Goal: Information Seeking & Learning: Learn about a topic

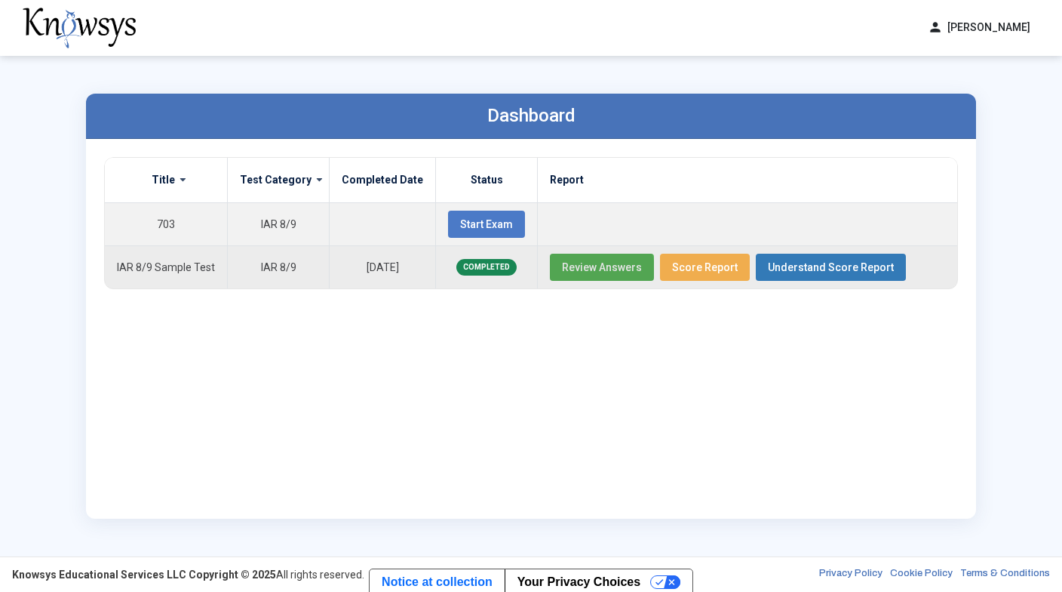
click at [588, 269] on span "Review Answers" at bounding box center [602, 267] width 80 height 12
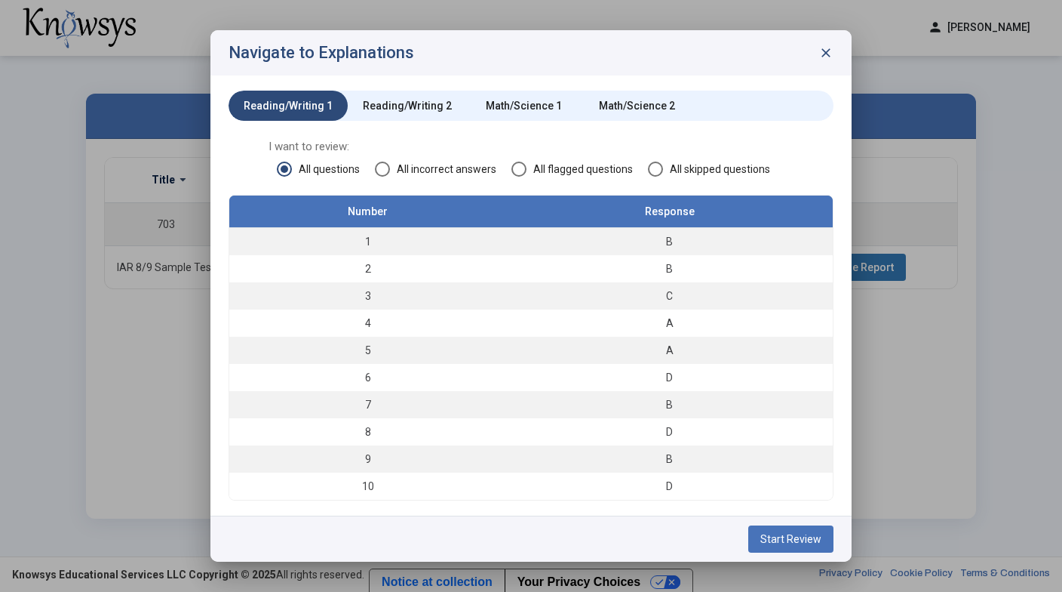
click at [794, 542] on span "Start Review" at bounding box center [791, 539] width 61 height 12
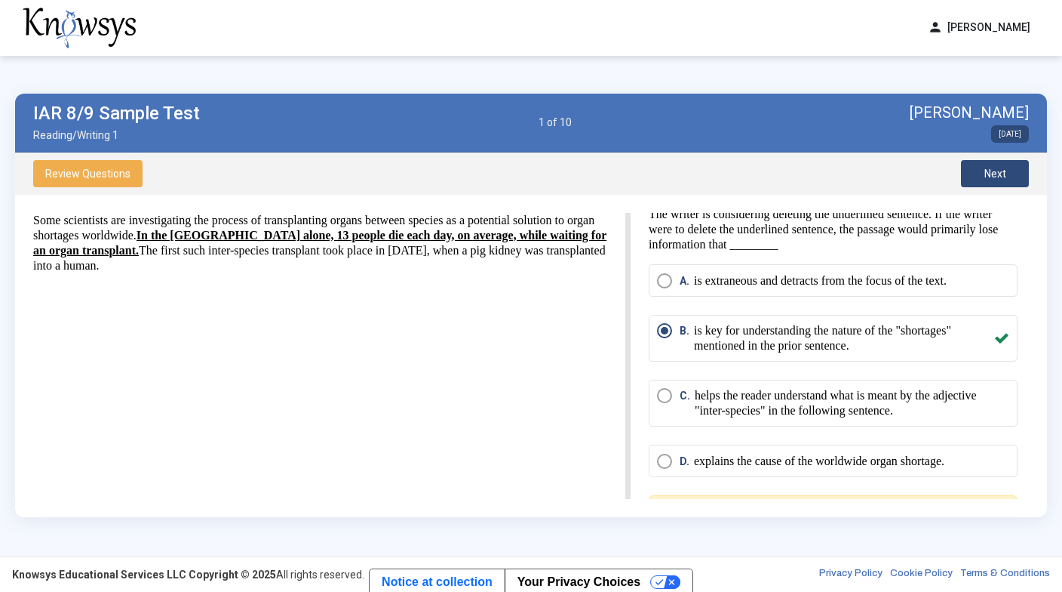
scroll to position [3, 0]
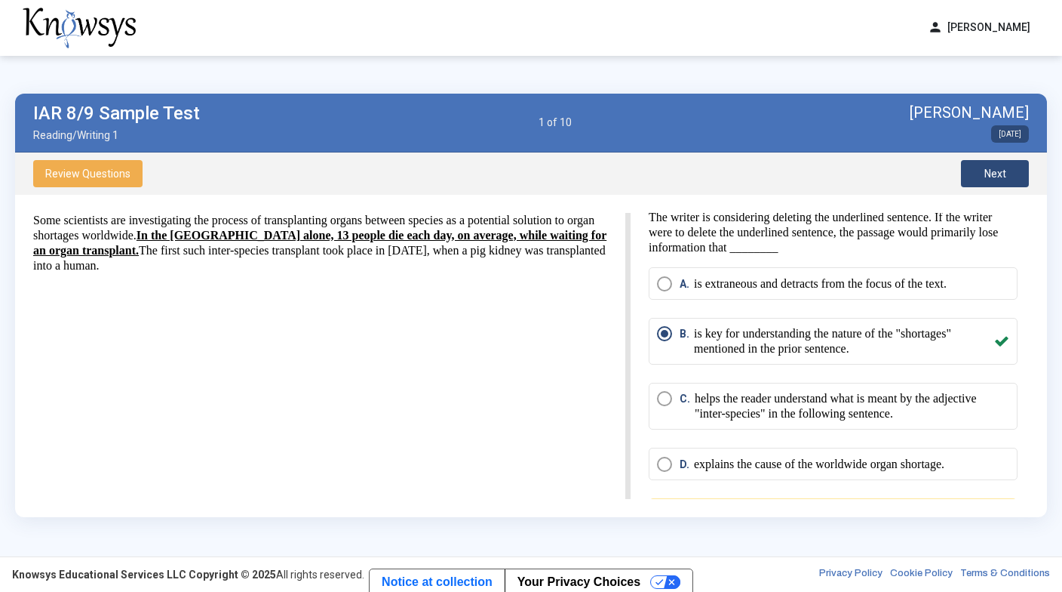
click at [999, 174] on span "Next" at bounding box center [996, 173] width 22 height 12
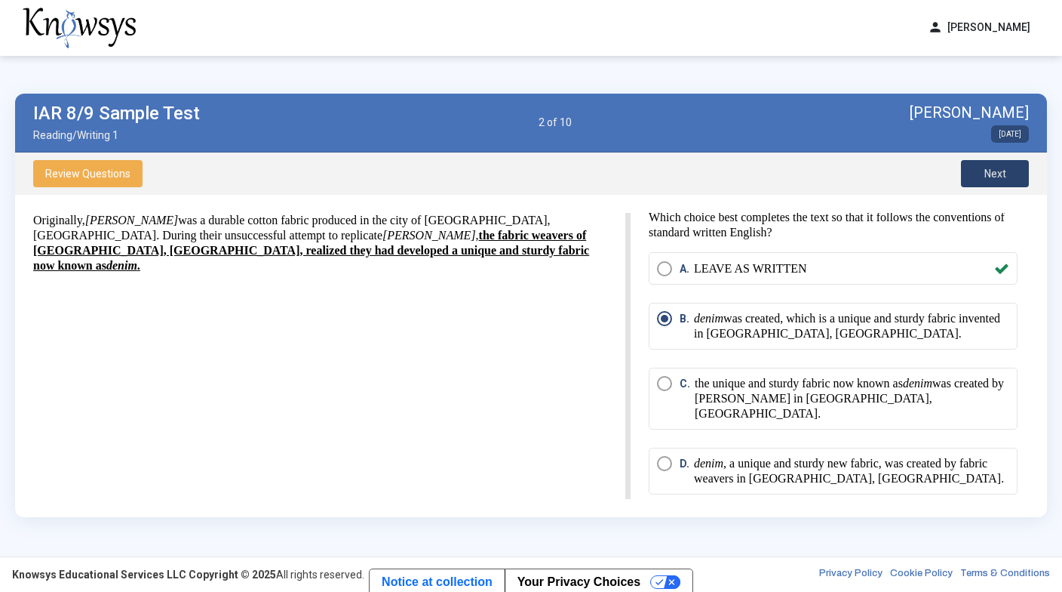
click at [999, 174] on span "Next" at bounding box center [996, 173] width 22 height 12
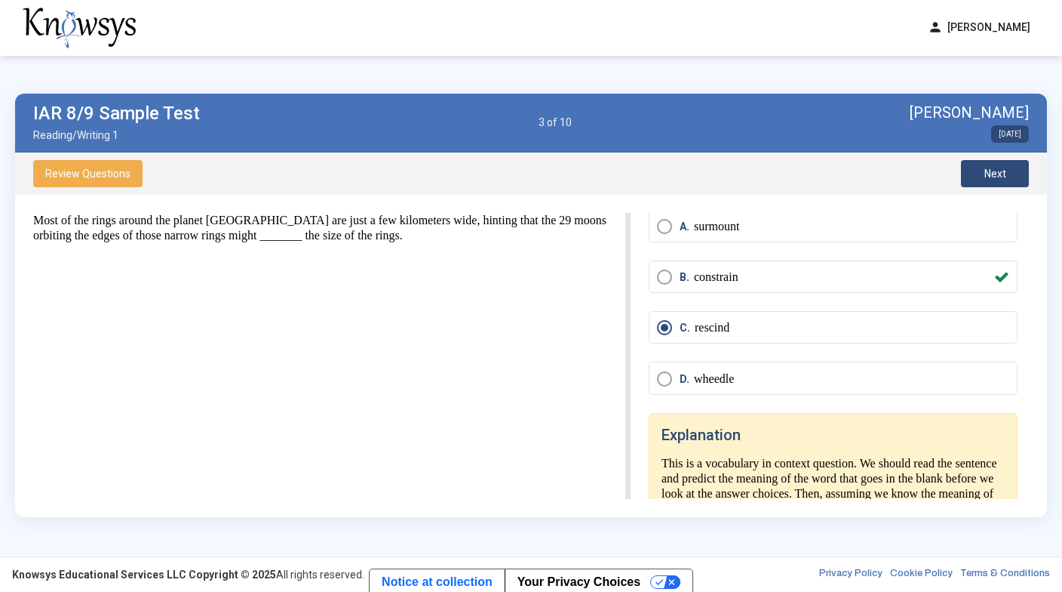
scroll to position [0, 0]
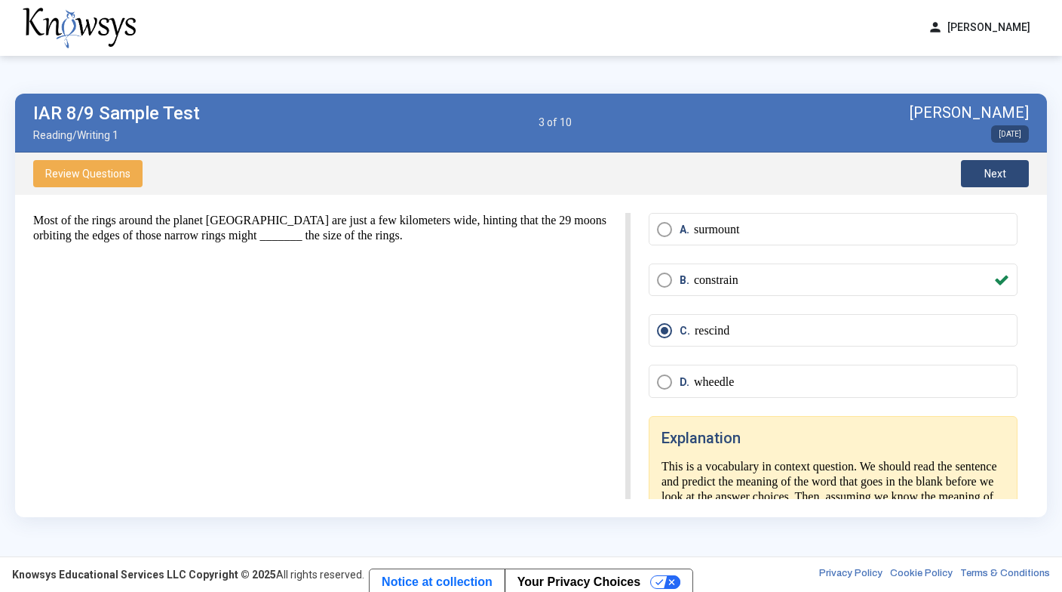
click at [999, 174] on span "Next" at bounding box center [996, 173] width 22 height 12
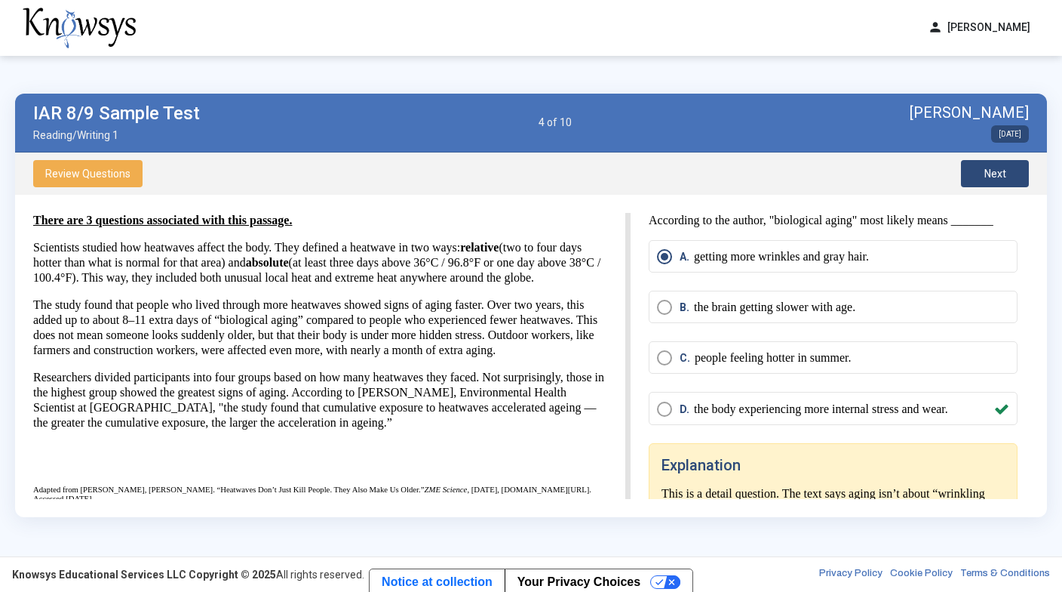
click at [986, 173] on span "Next" at bounding box center [996, 173] width 22 height 12
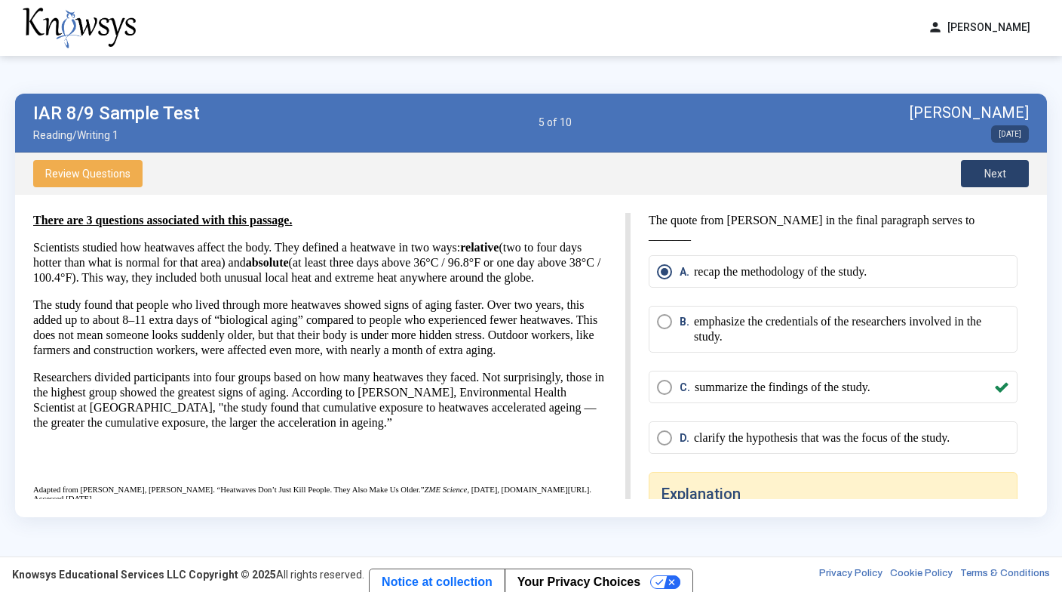
click at [986, 173] on span "Next" at bounding box center [996, 173] width 22 height 12
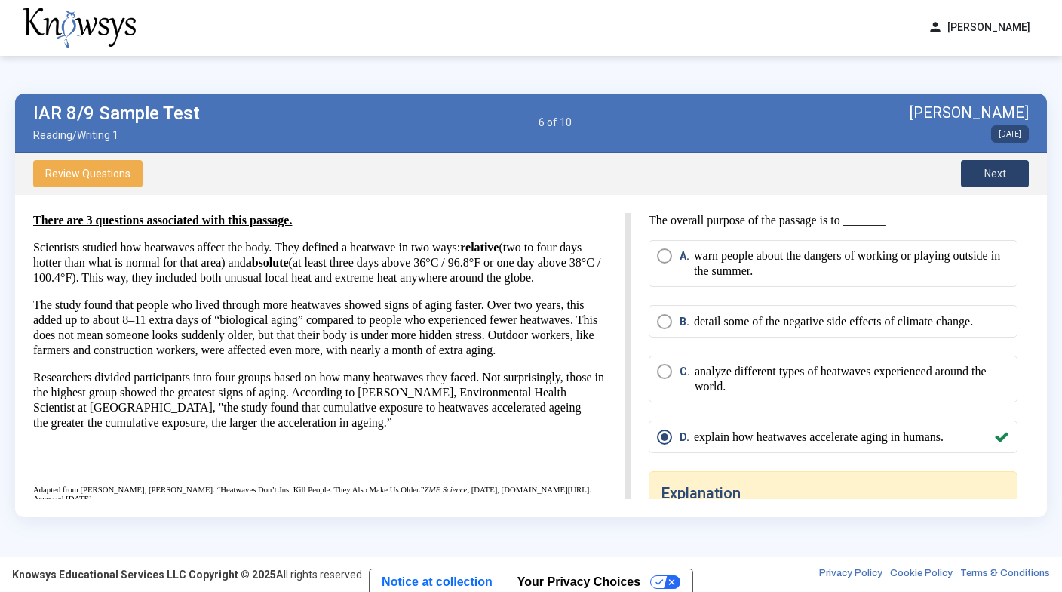
click at [986, 173] on span "Next" at bounding box center [996, 173] width 22 height 12
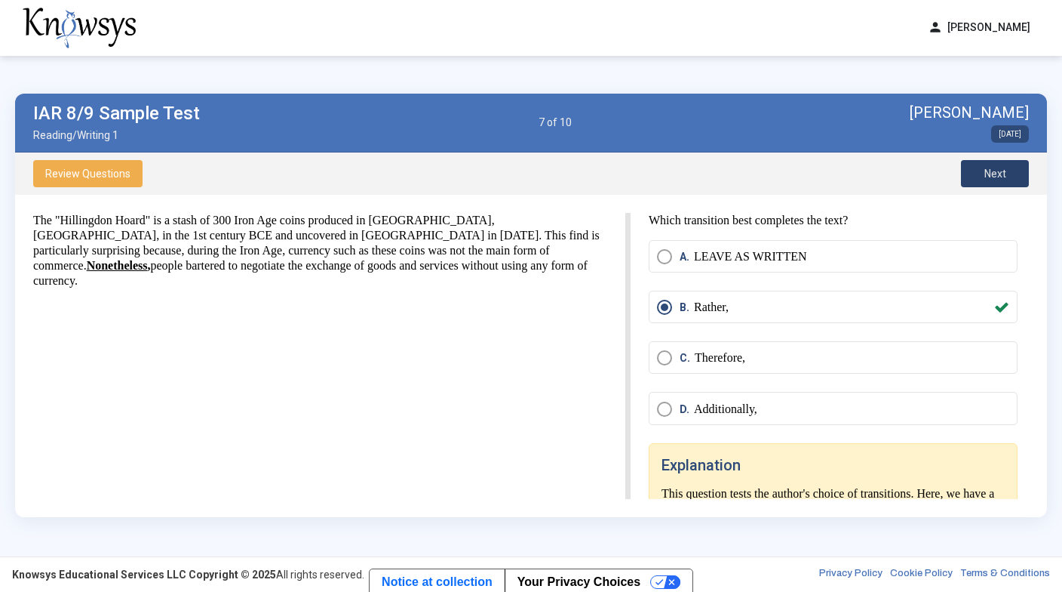
click at [986, 173] on span "Next" at bounding box center [996, 173] width 22 height 12
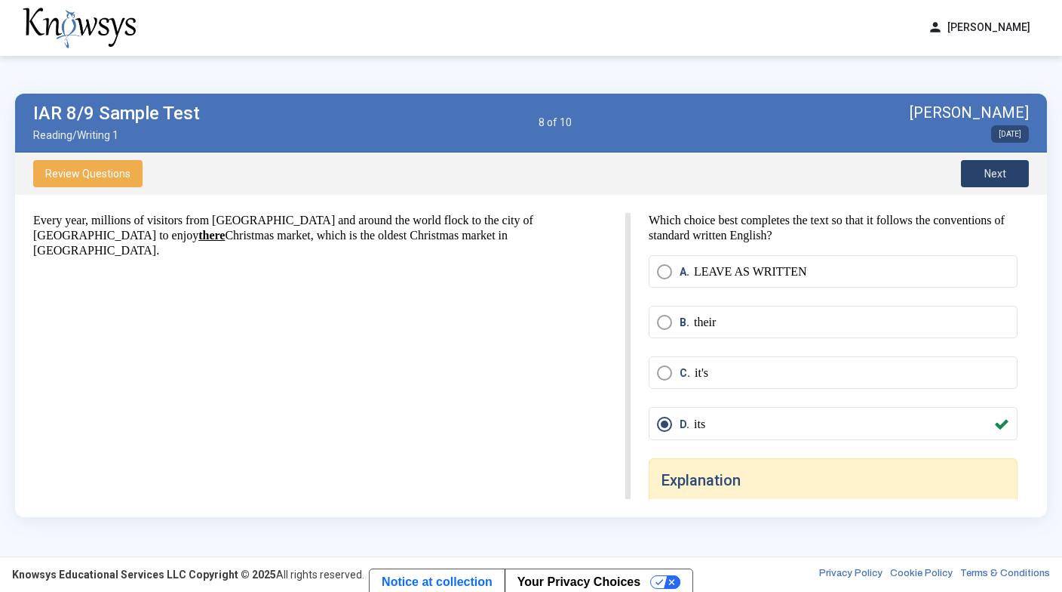
click at [986, 173] on span "Next" at bounding box center [996, 173] width 22 height 12
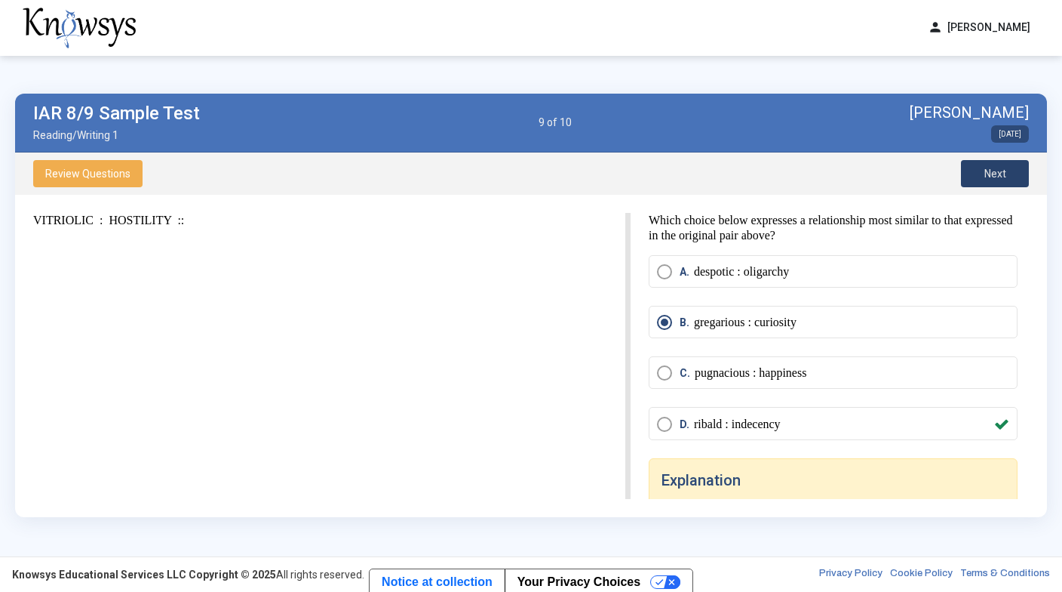
click at [986, 173] on span "Next" at bounding box center [996, 173] width 22 height 12
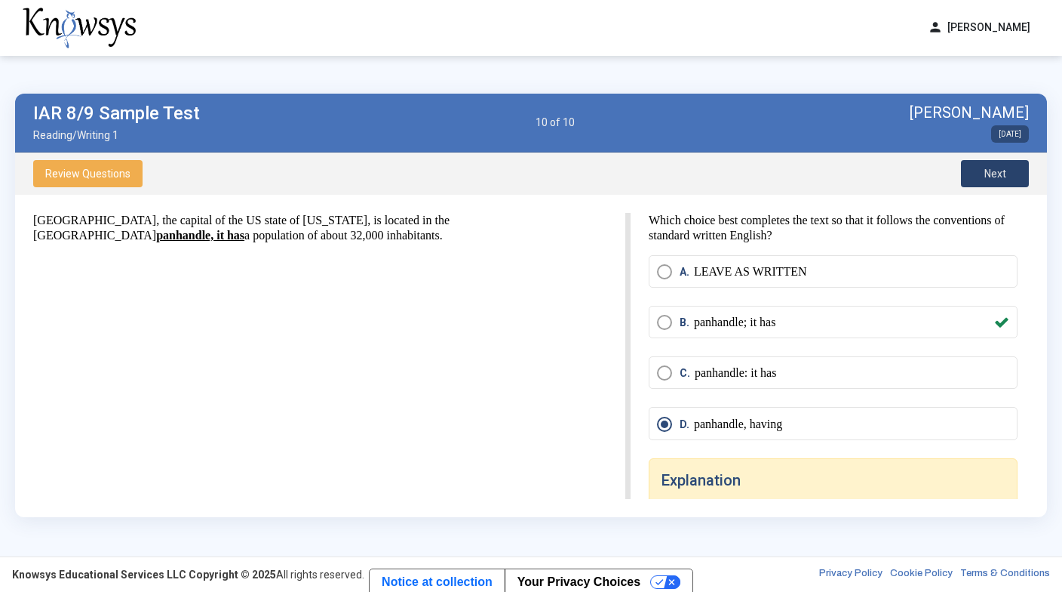
click at [986, 173] on span "Next" at bounding box center [996, 173] width 22 height 12
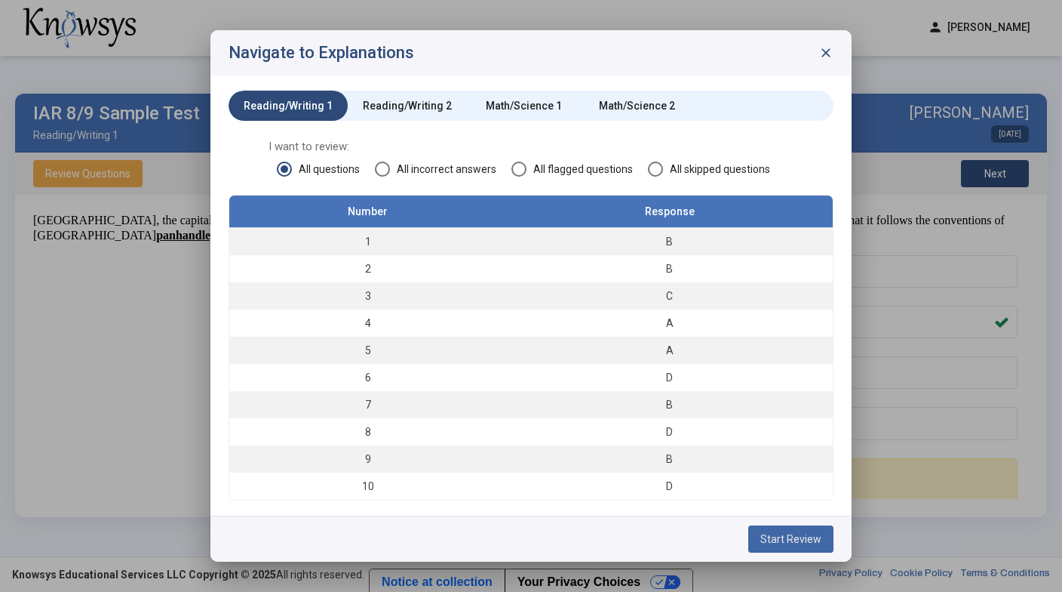
click at [808, 537] on span "Start Review" at bounding box center [791, 539] width 61 height 12
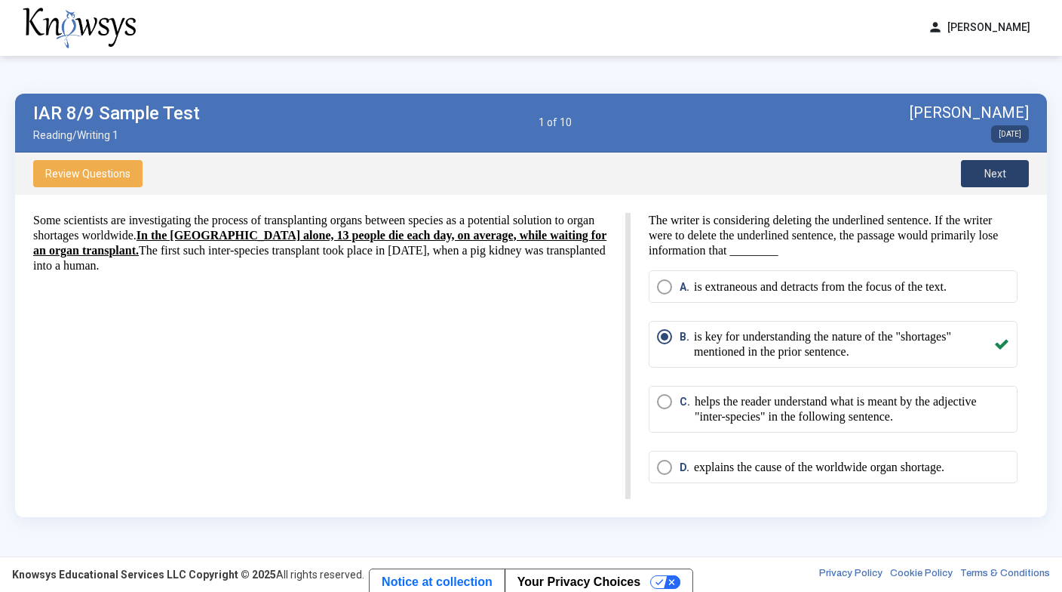
click at [998, 174] on span "Next" at bounding box center [996, 173] width 22 height 12
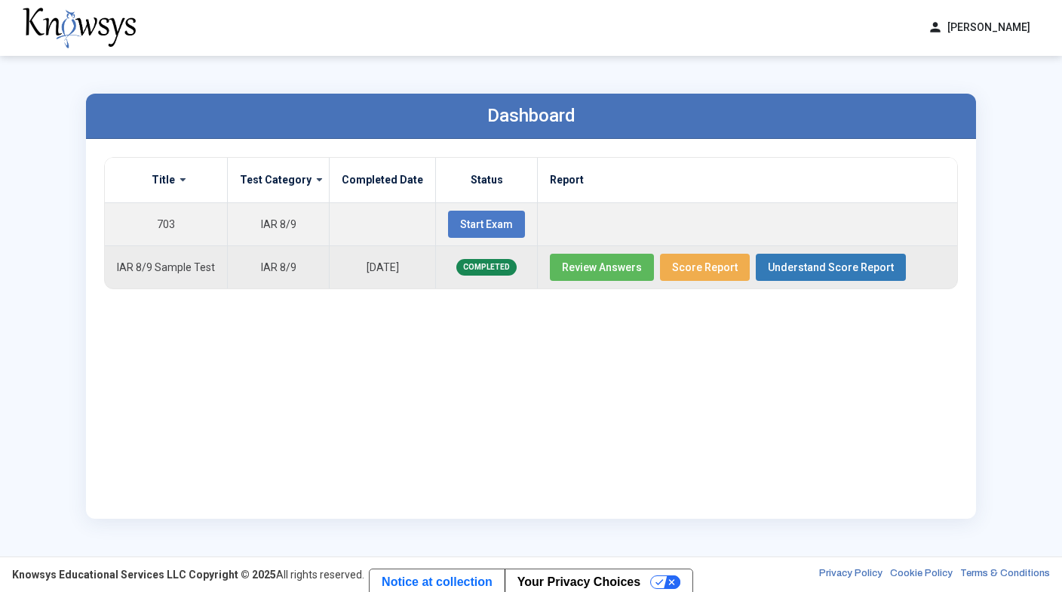
click at [582, 267] on span "Review Answers" at bounding box center [602, 267] width 80 height 12
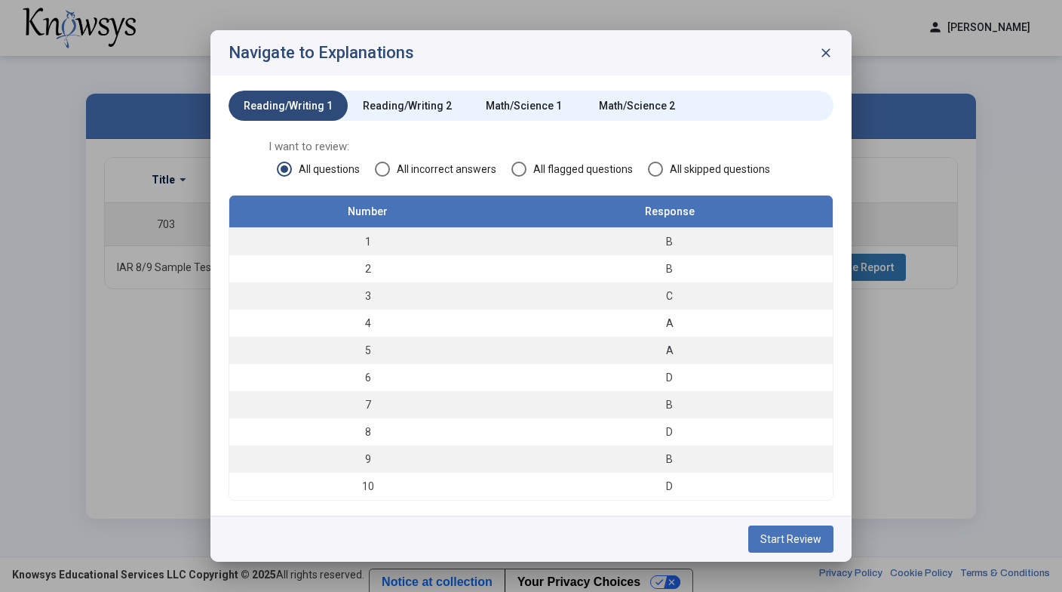
click at [404, 99] on div "Reading/Writing 2" at bounding box center [407, 105] width 89 height 15
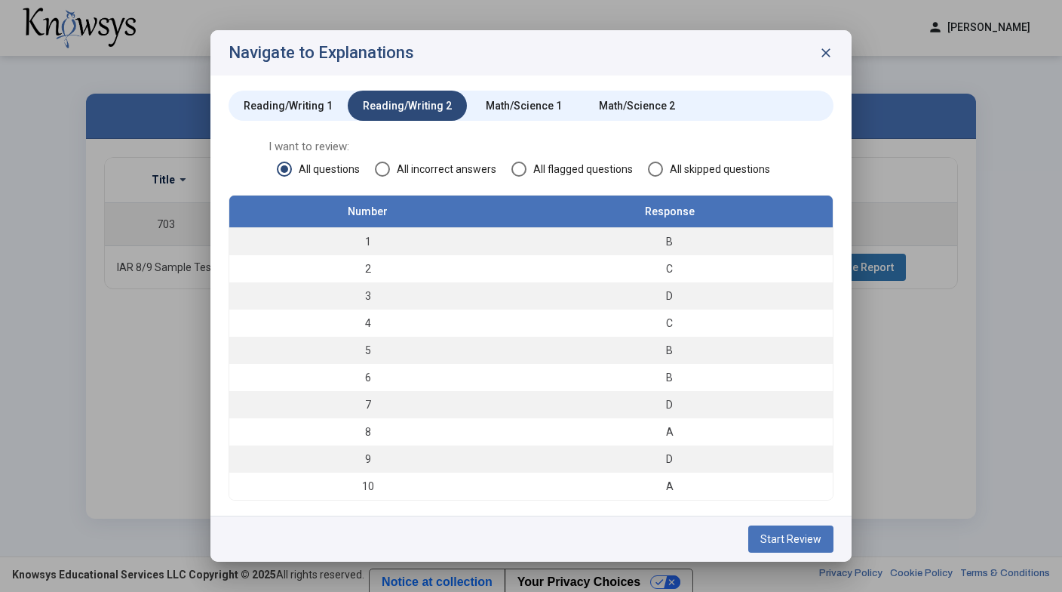
click at [777, 534] on span "Start Review" at bounding box center [791, 539] width 61 height 12
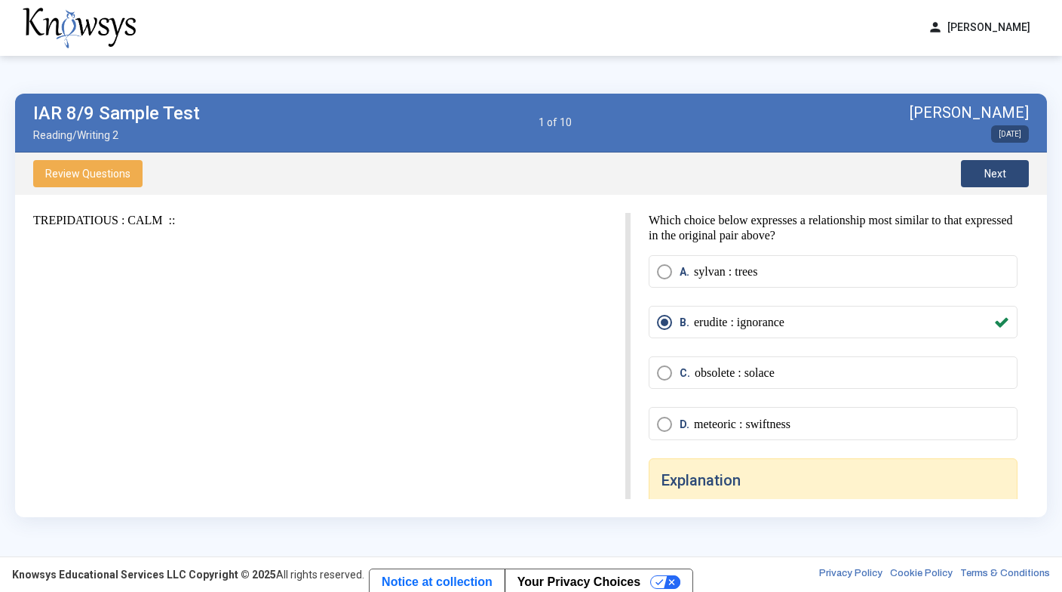
click at [1002, 170] on span "Next" at bounding box center [996, 173] width 22 height 12
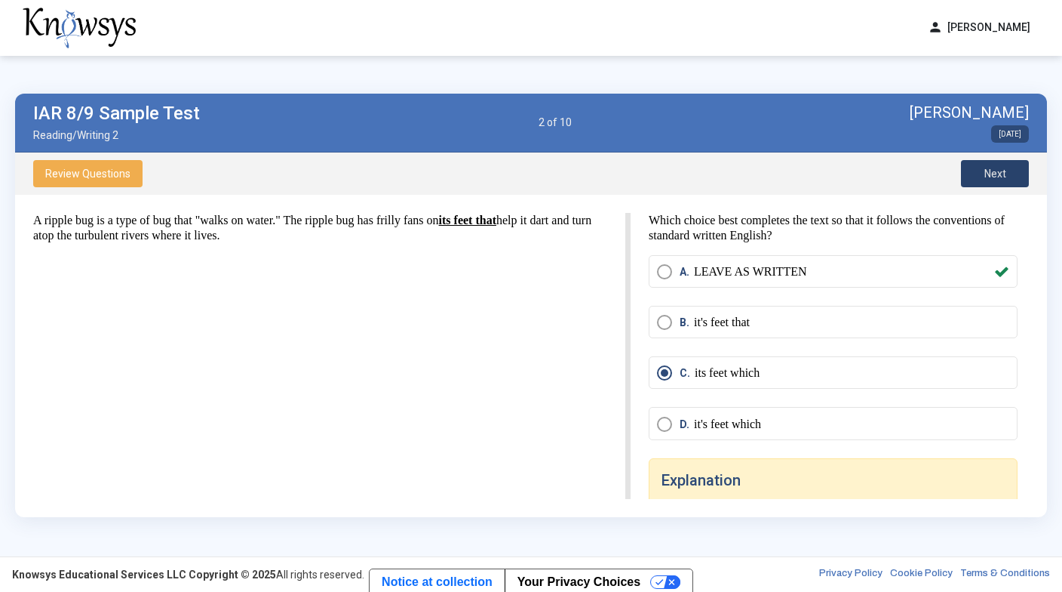
click at [1002, 170] on span "Next" at bounding box center [996, 173] width 22 height 12
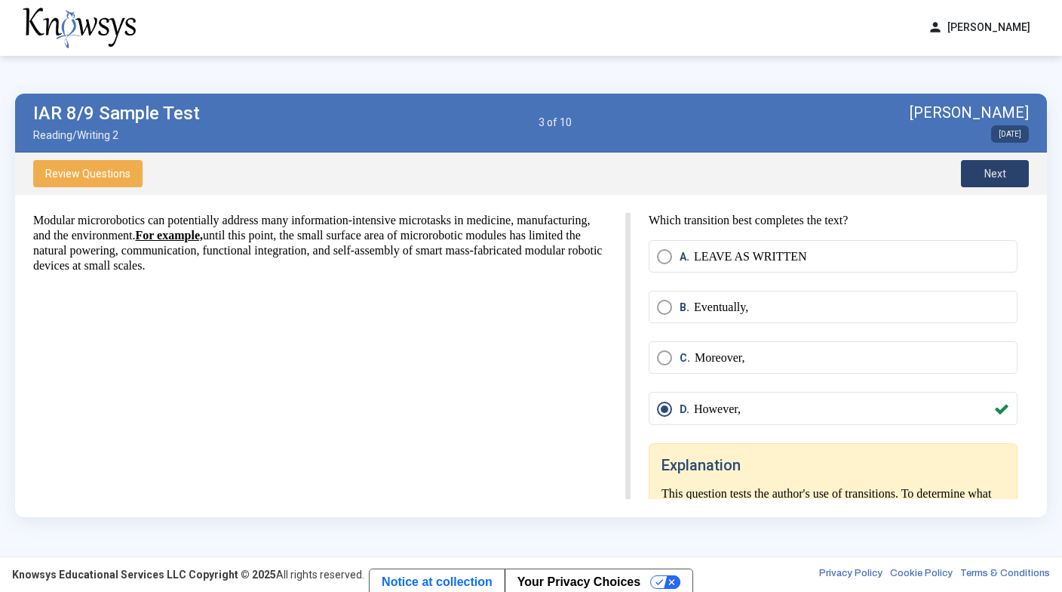
click at [1001, 171] on span "Next" at bounding box center [996, 173] width 22 height 12
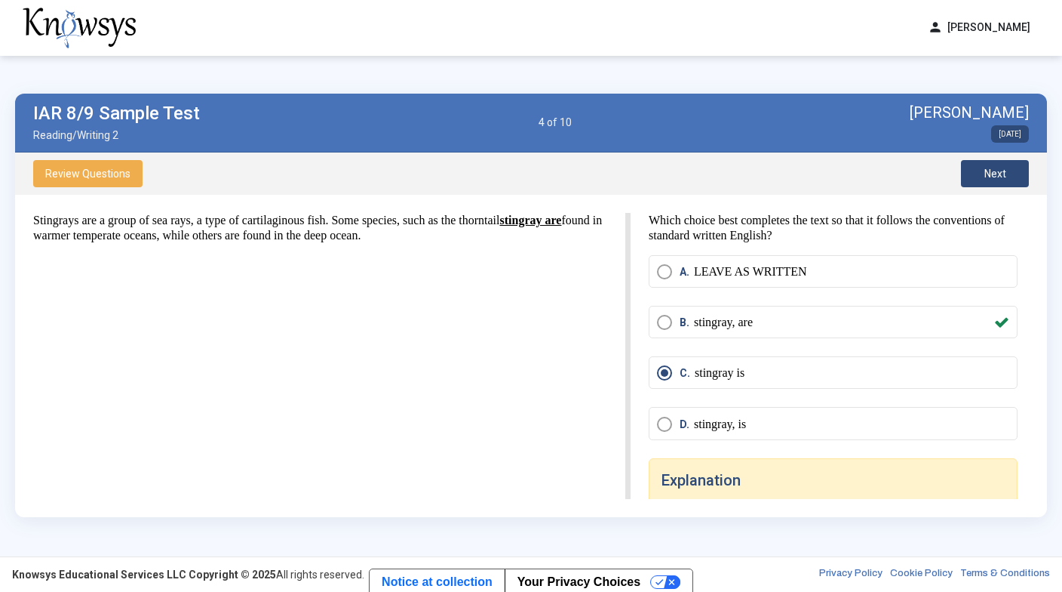
click at [1001, 171] on span "Next" at bounding box center [996, 173] width 22 height 12
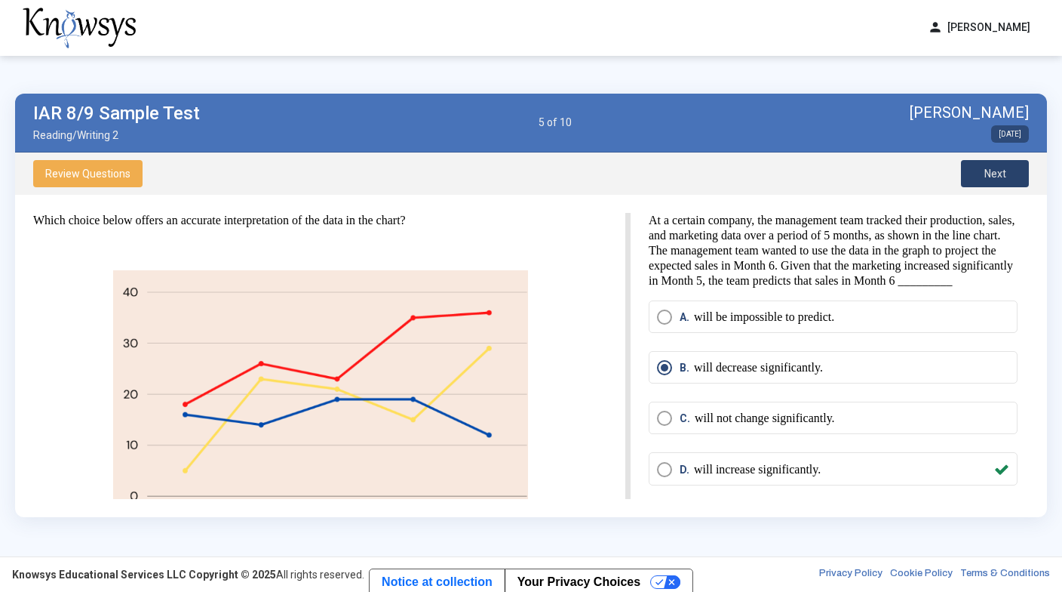
click at [1001, 171] on span "Next" at bounding box center [996, 173] width 22 height 12
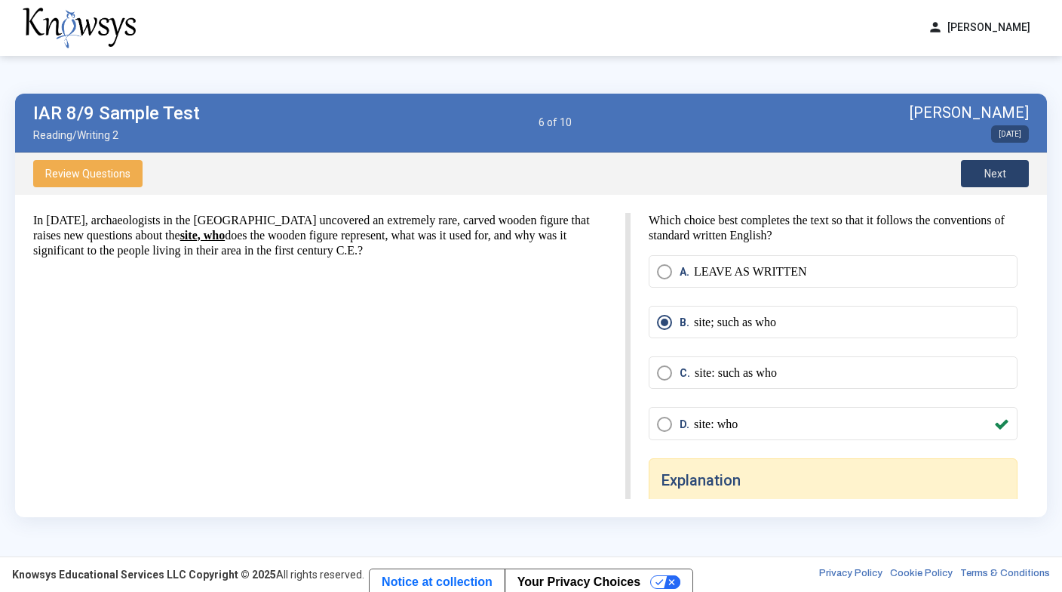
click at [1001, 171] on span "Next" at bounding box center [996, 173] width 22 height 12
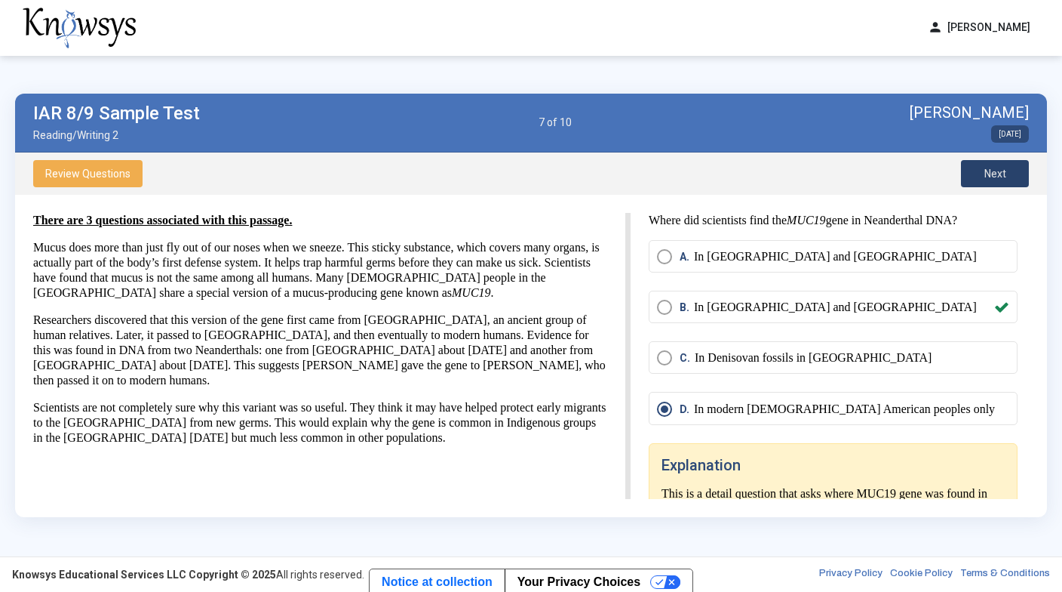
click at [1001, 171] on span "Next" at bounding box center [996, 173] width 22 height 12
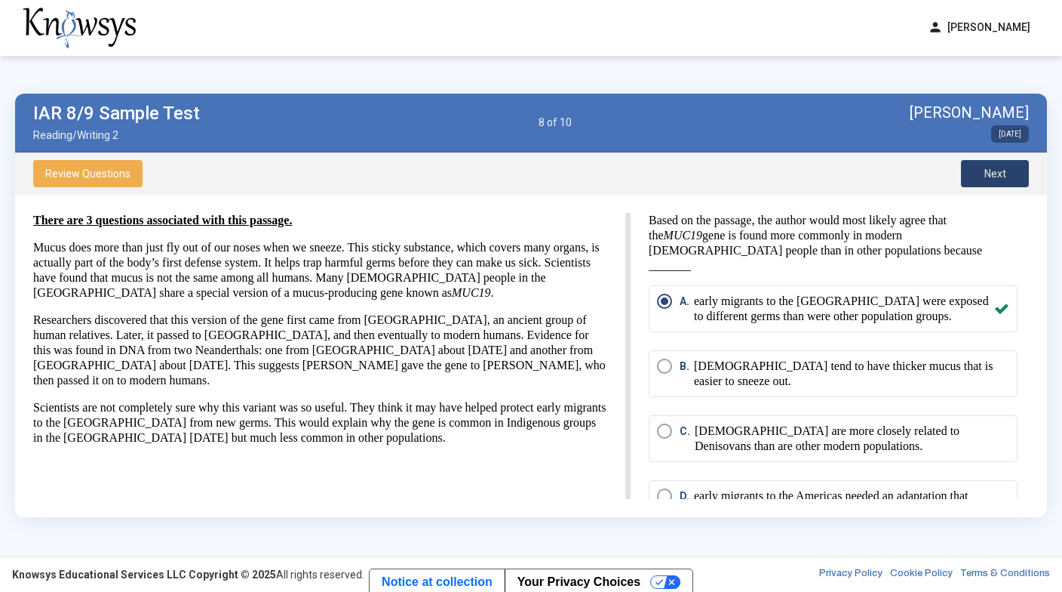
click at [1001, 171] on span "Next" at bounding box center [996, 173] width 22 height 12
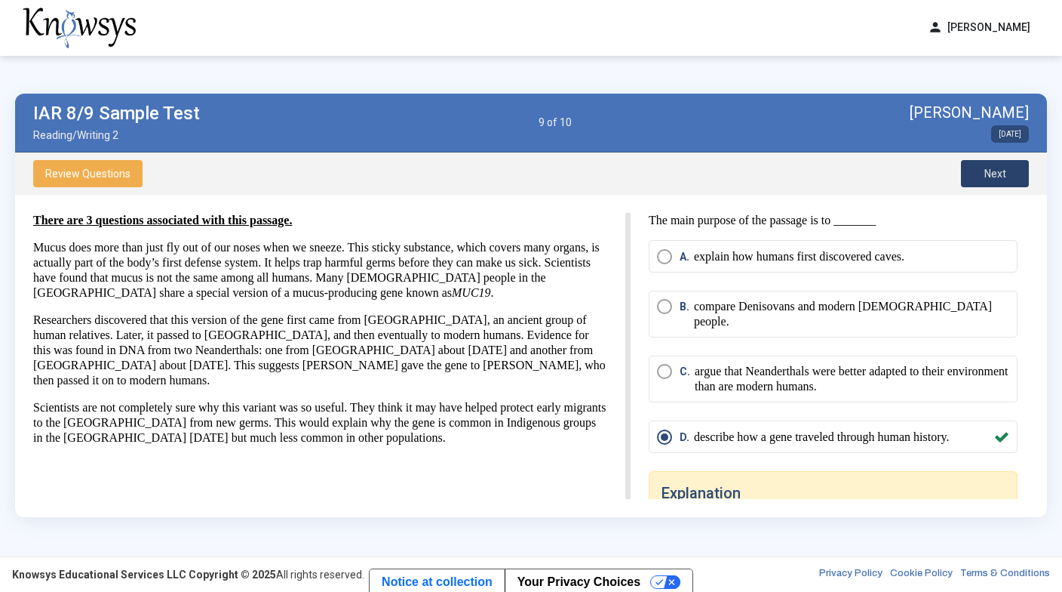
click at [1001, 171] on span "Next" at bounding box center [996, 173] width 22 height 12
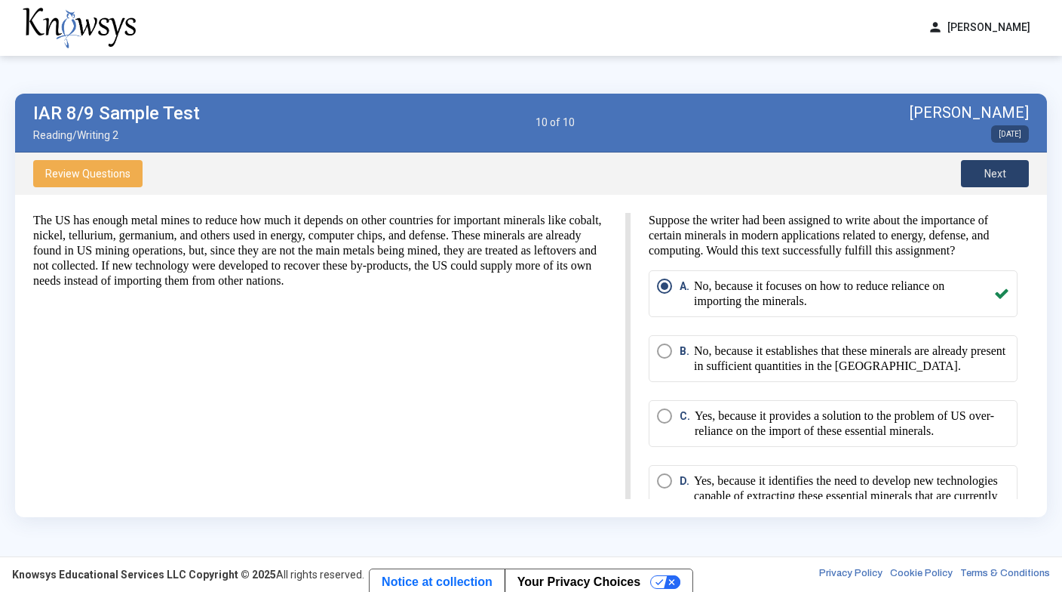
click at [1001, 171] on span "Next" at bounding box center [996, 173] width 22 height 12
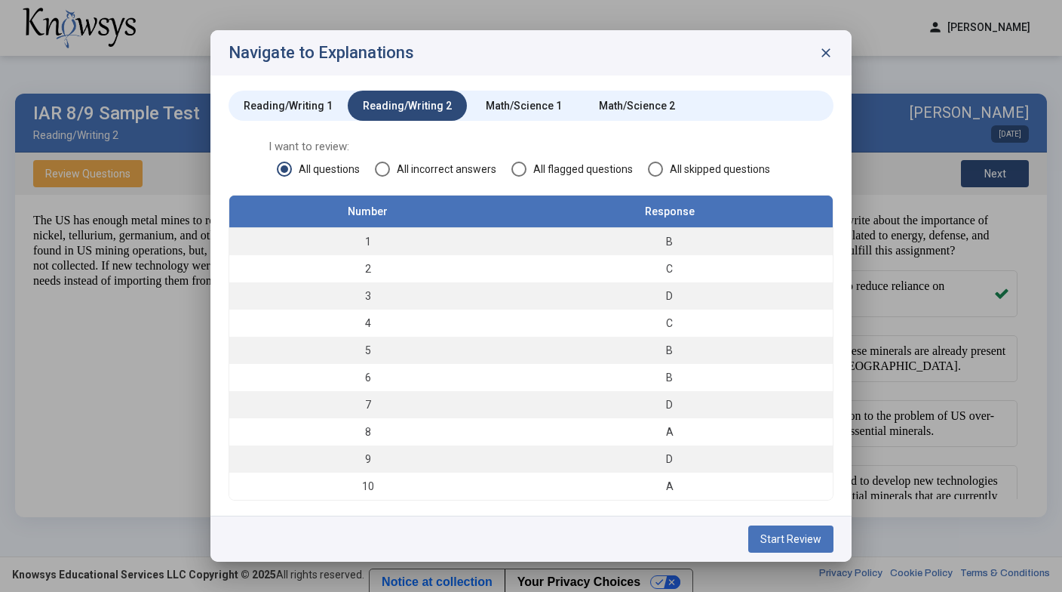
click at [533, 111] on div "Math/Science 1" at bounding box center [524, 105] width 76 height 15
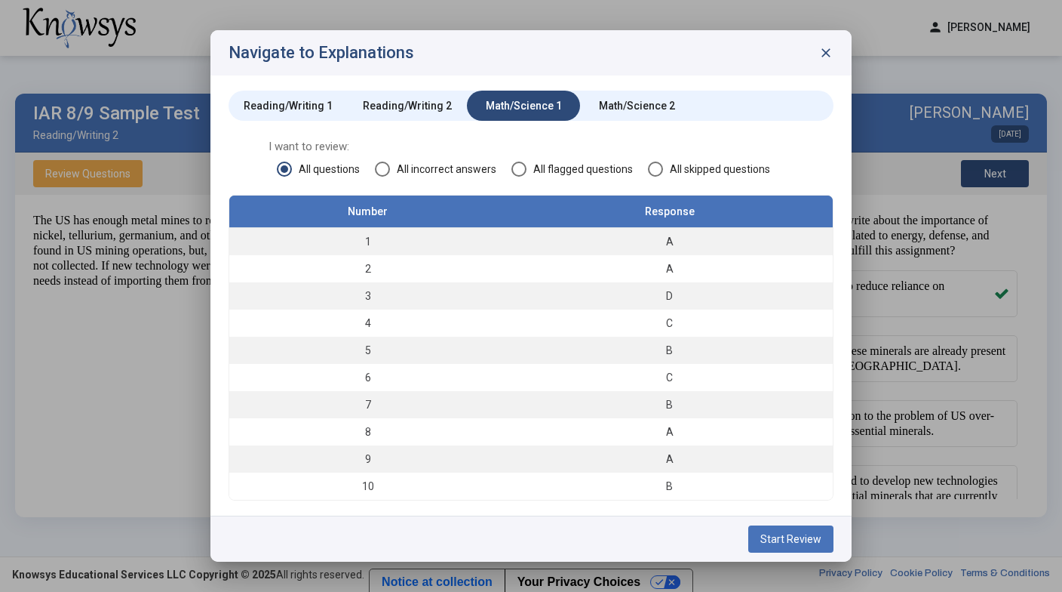
click at [787, 530] on button "Start Review" at bounding box center [790, 538] width 85 height 27
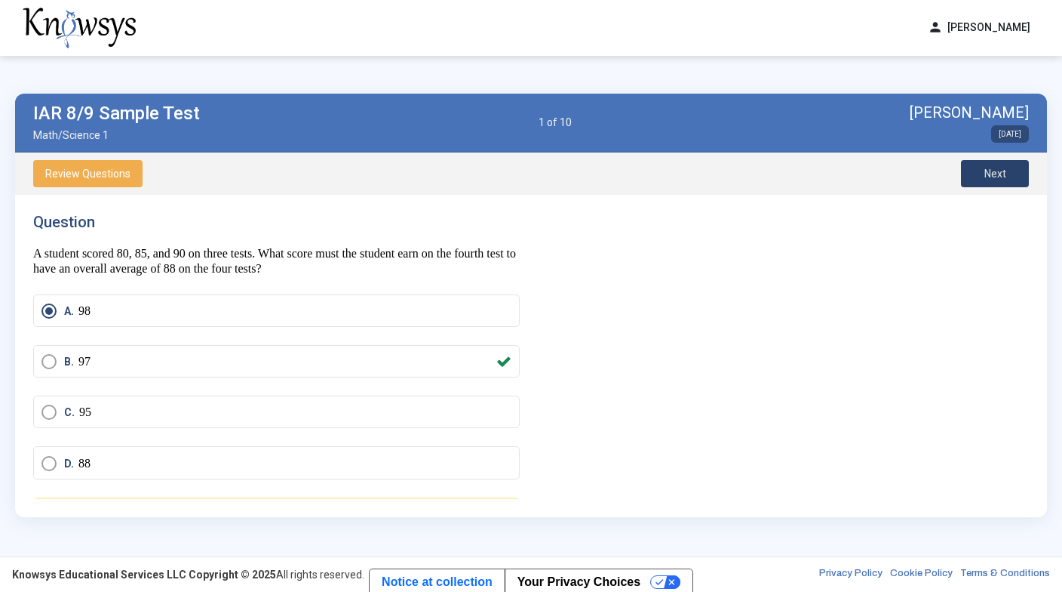
click at [971, 168] on button "Next" at bounding box center [995, 173] width 68 height 27
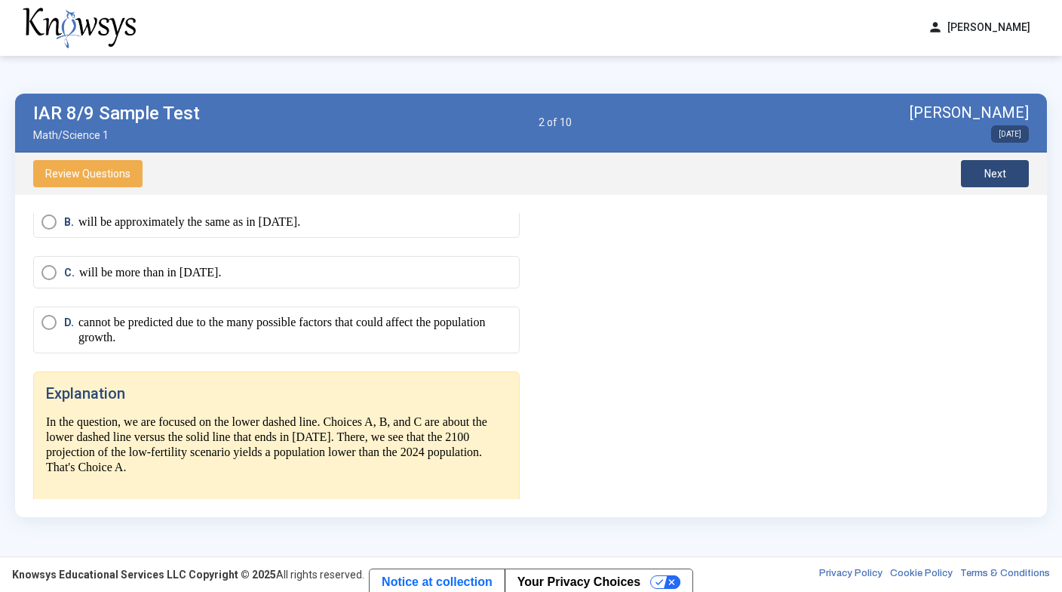
scroll to position [828, 0]
click at [1007, 167] on button "Next" at bounding box center [995, 173] width 68 height 27
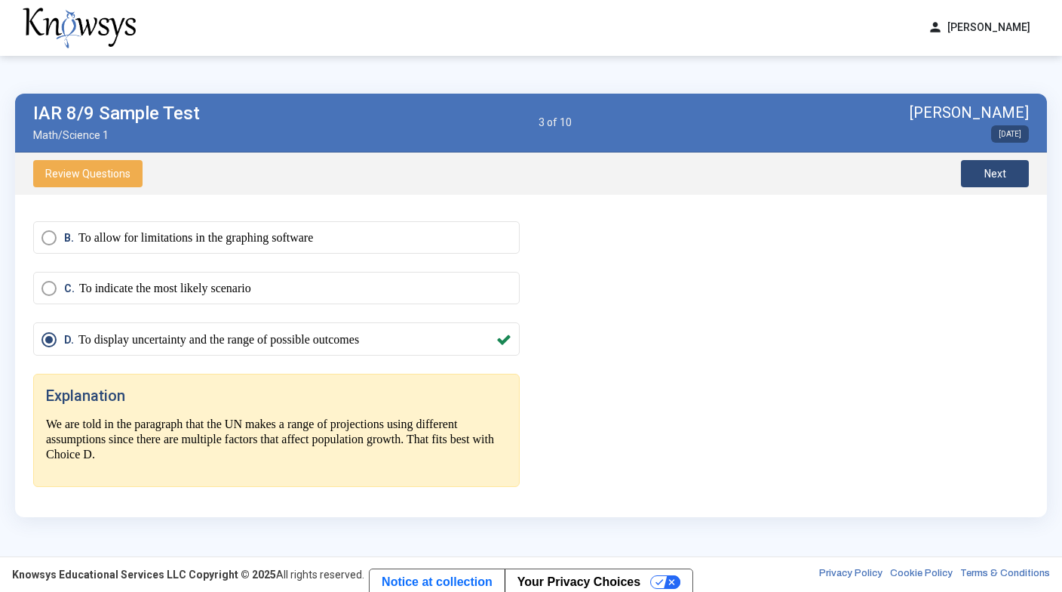
click at [1007, 167] on button "Next" at bounding box center [995, 173] width 68 height 27
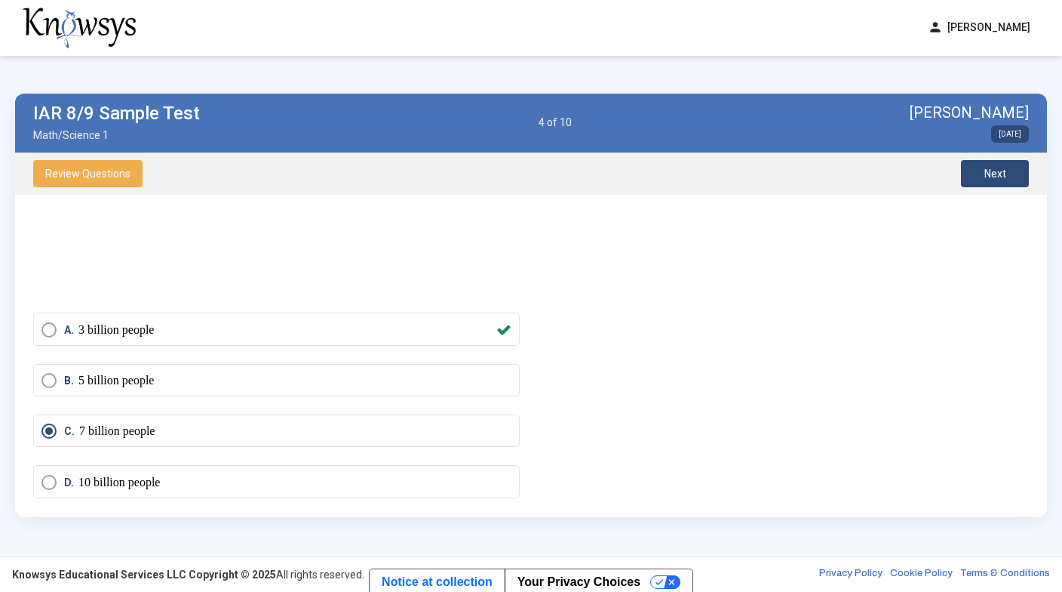
scroll to position [673, 0]
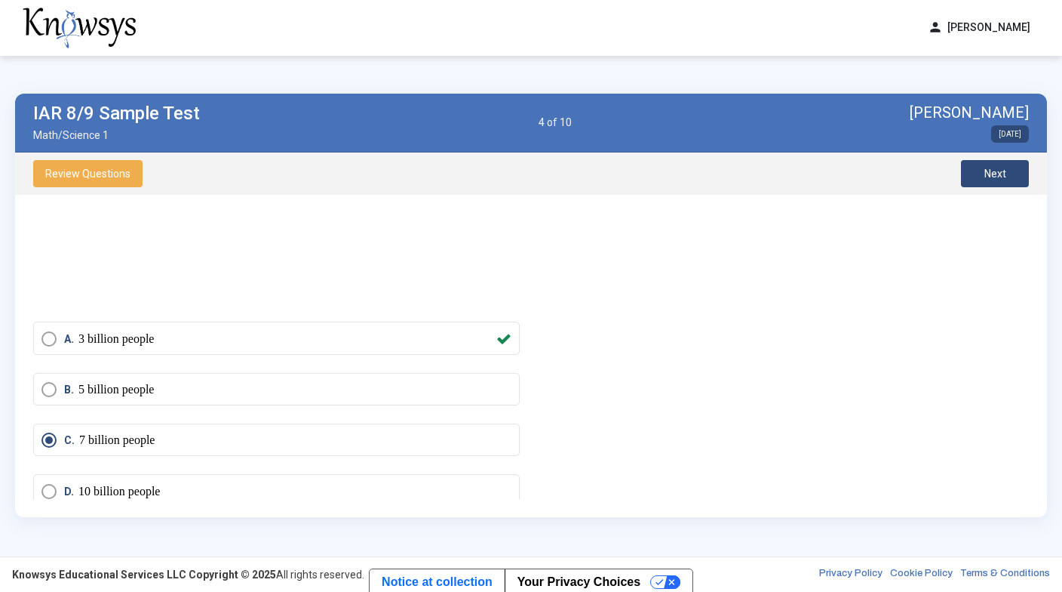
click at [987, 174] on span "Next" at bounding box center [996, 173] width 22 height 12
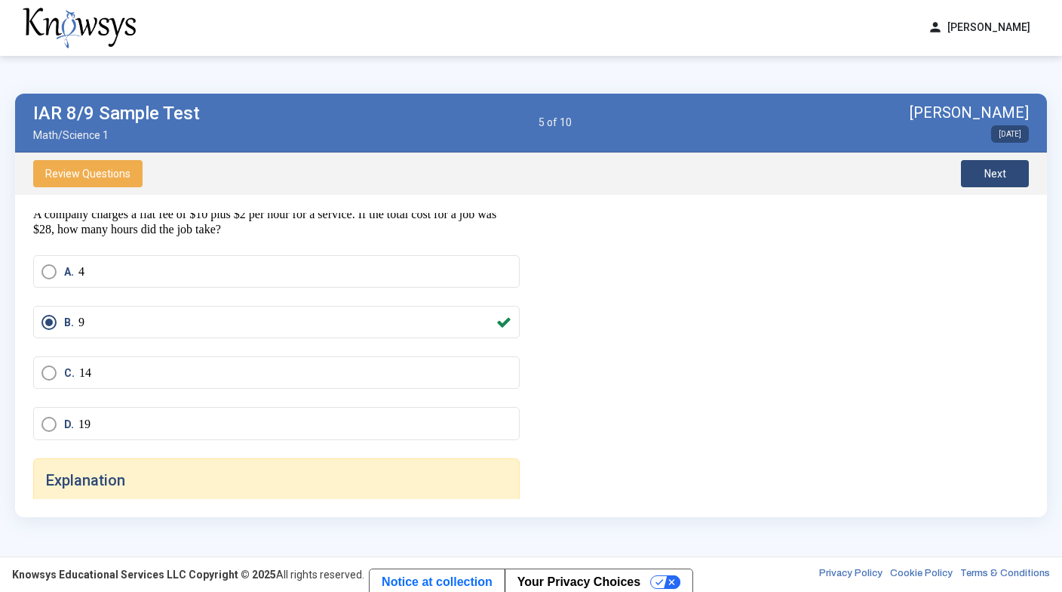
scroll to position [119, 0]
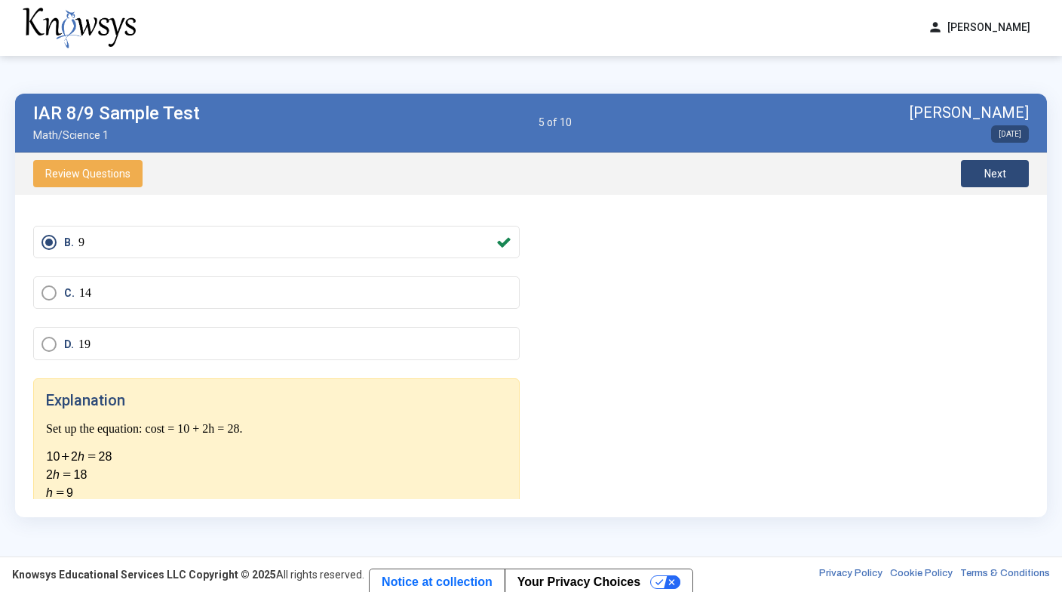
click at [975, 171] on button "Next" at bounding box center [995, 173] width 68 height 27
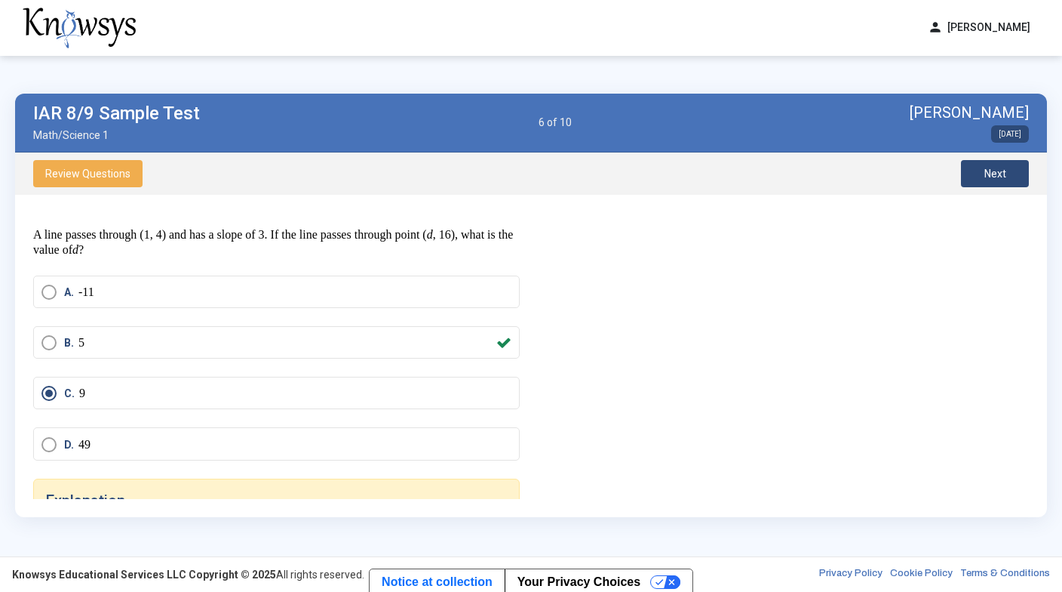
scroll to position [24, 0]
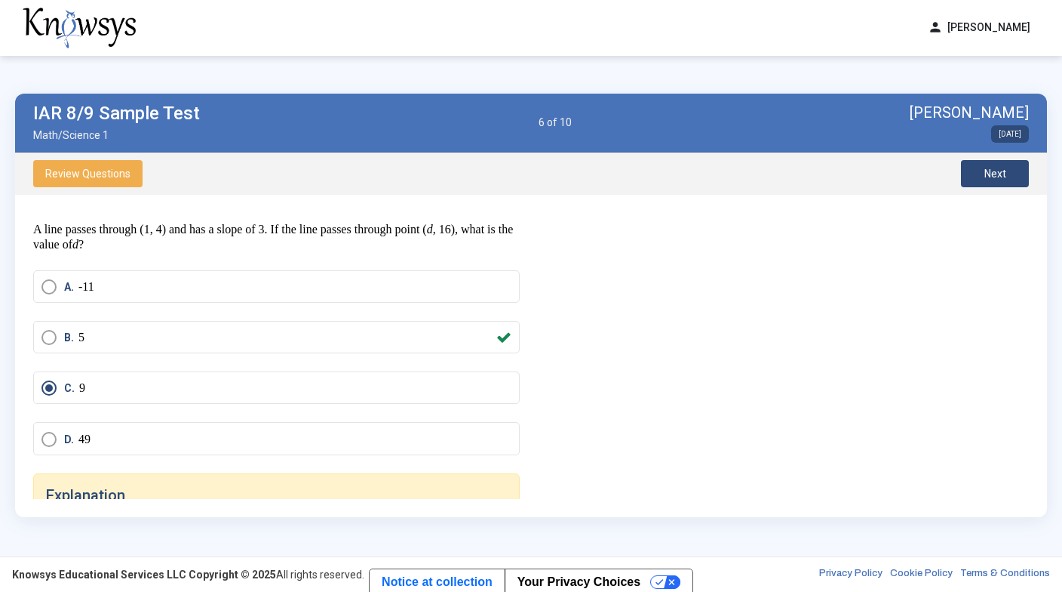
click at [991, 170] on span "Next" at bounding box center [996, 173] width 22 height 12
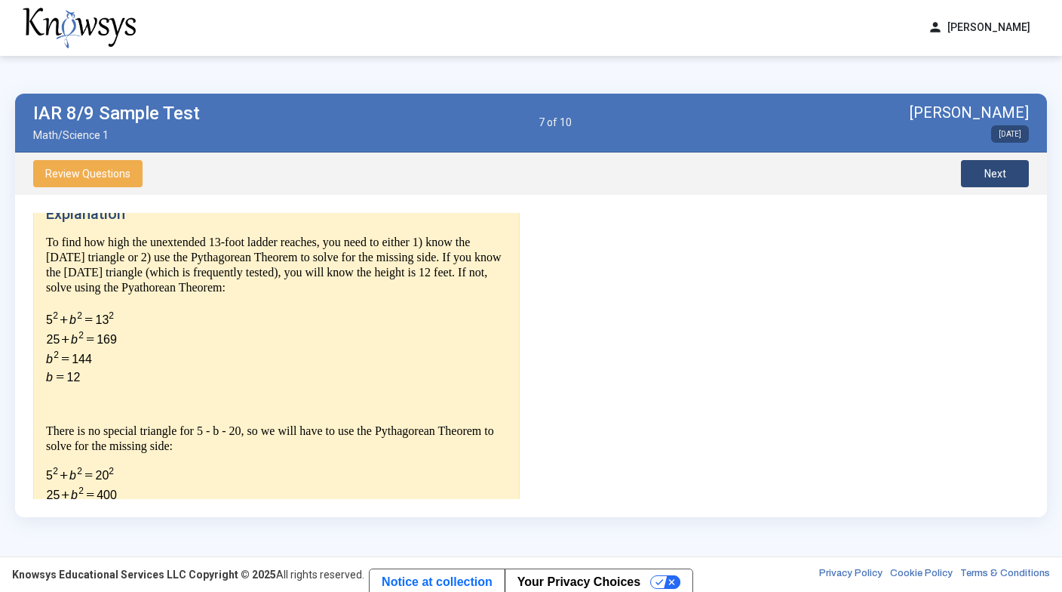
scroll to position [333, 0]
click at [989, 175] on span "Next" at bounding box center [996, 173] width 22 height 12
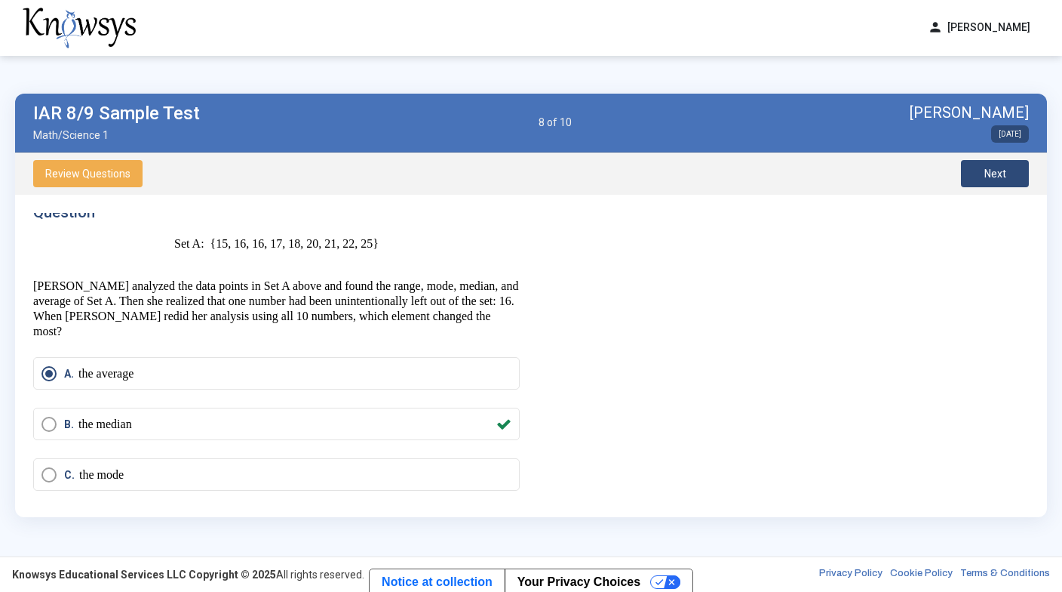
scroll to position [0, 0]
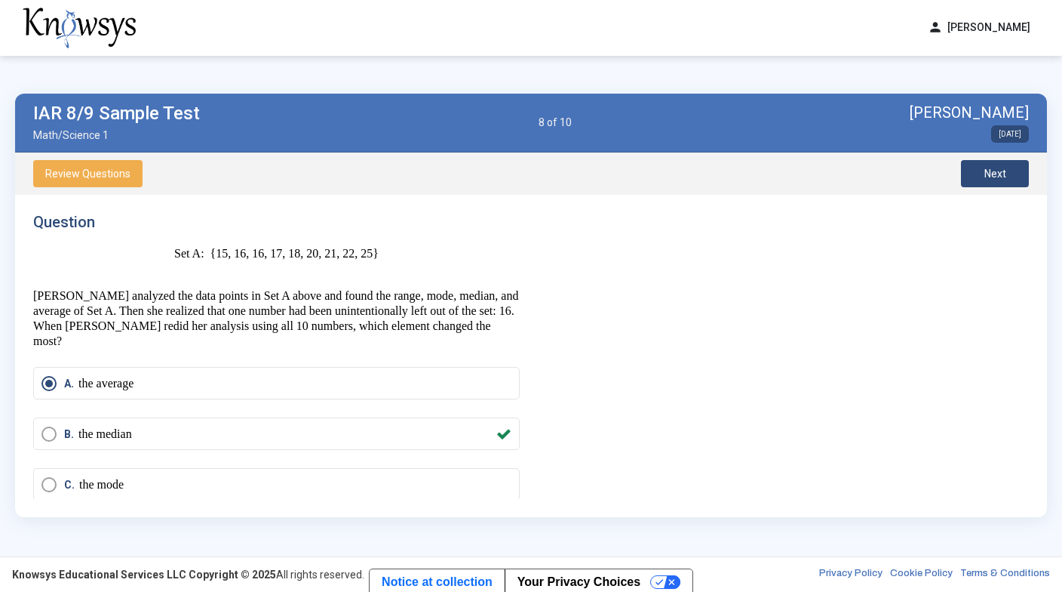
click at [985, 168] on span "Next" at bounding box center [996, 173] width 22 height 12
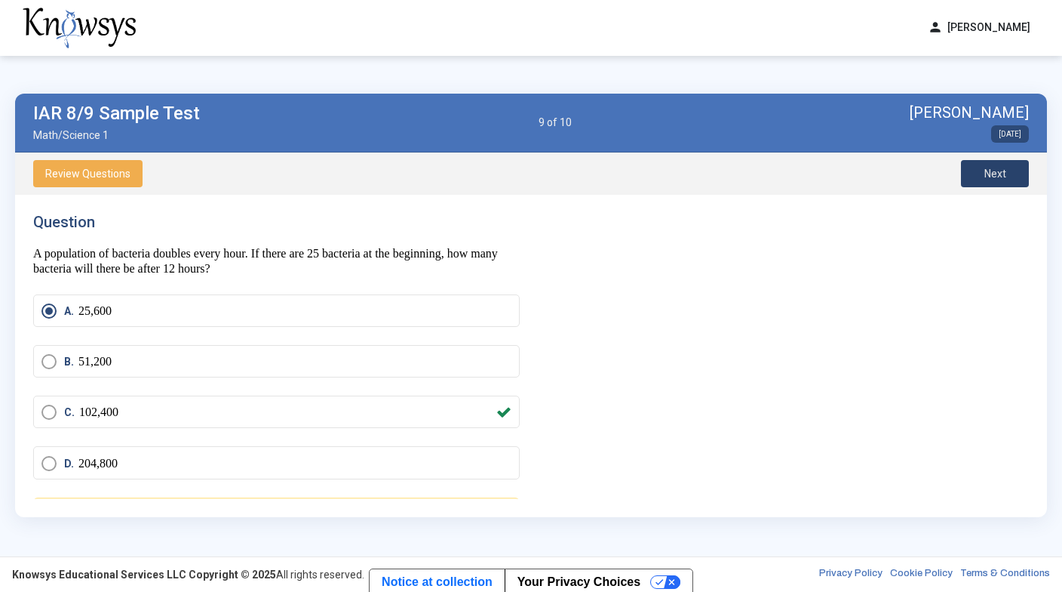
click at [985, 169] on span "Next" at bounding box center [996, 173] width 22 height 12
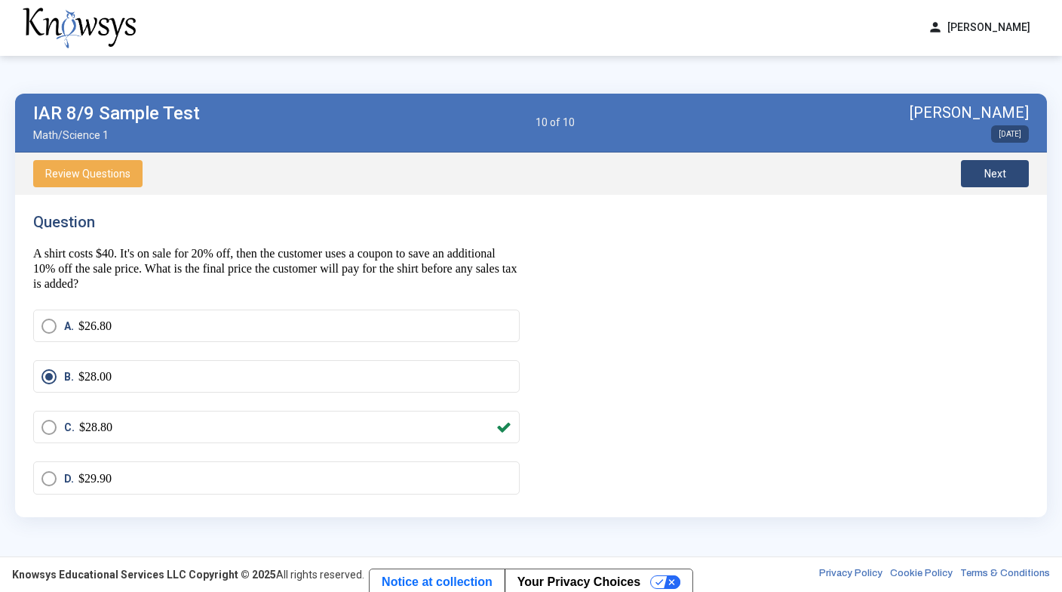
click at [988, 180] on button "Next" at bounding box center [995, 173] width 68 height 27
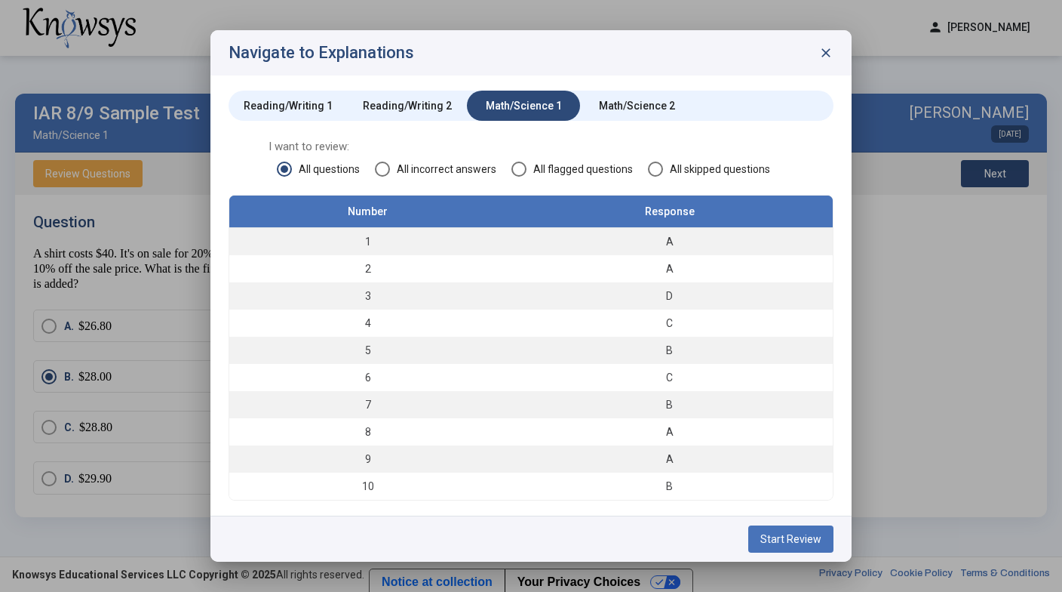
click at [656, 102] on div "Math/Science 2" at bounding box center [637, 105] width 76 height 15
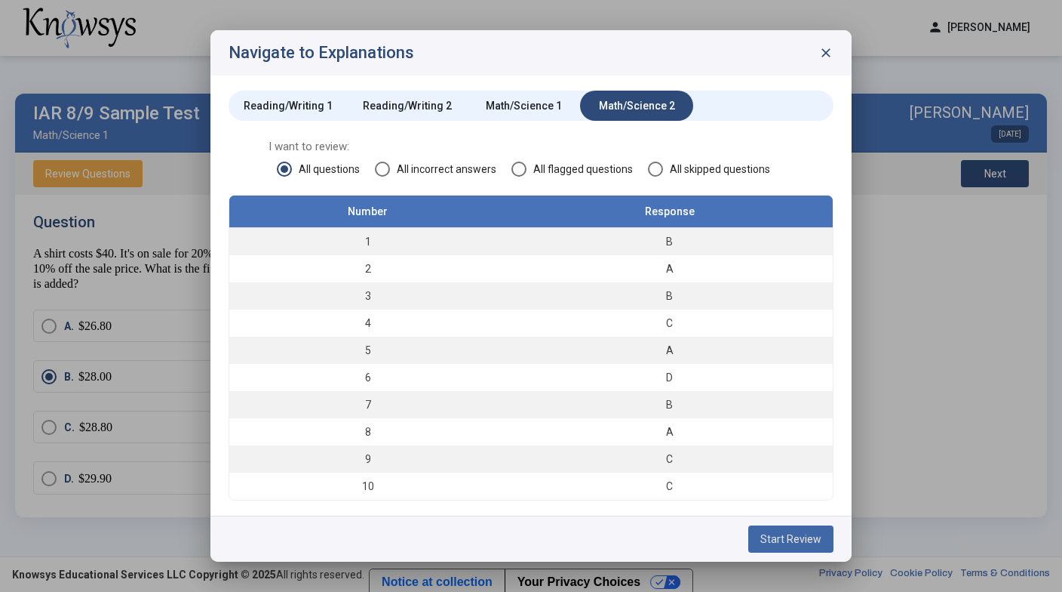
click at [805, 536] on span "Start Review" at bounding box center [791, 539] width 61 height 12
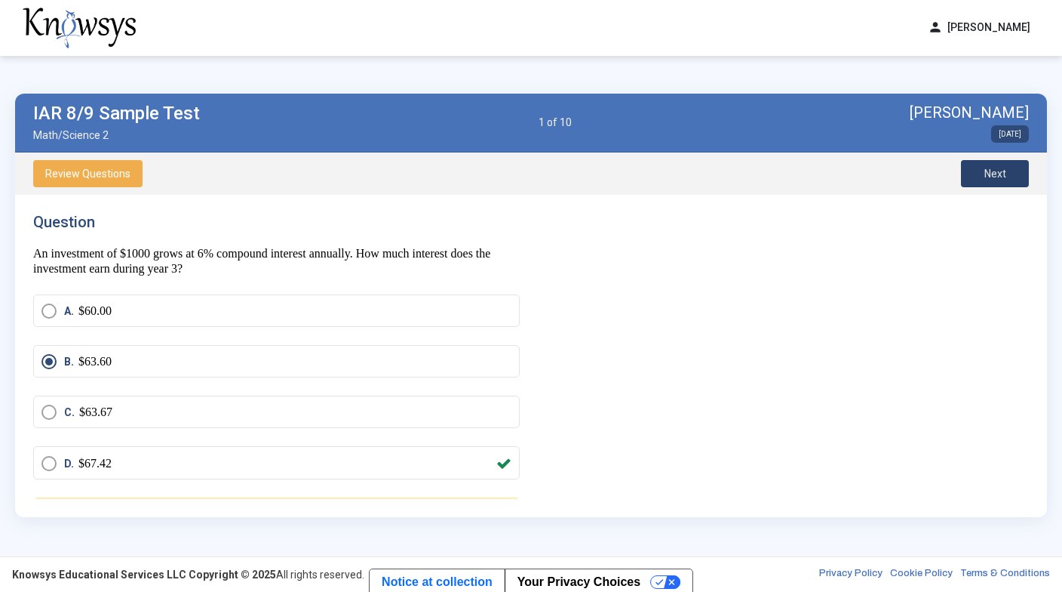
click at [996, 179] on button "Next" at bounding box center [995, 173] width 68 height 27
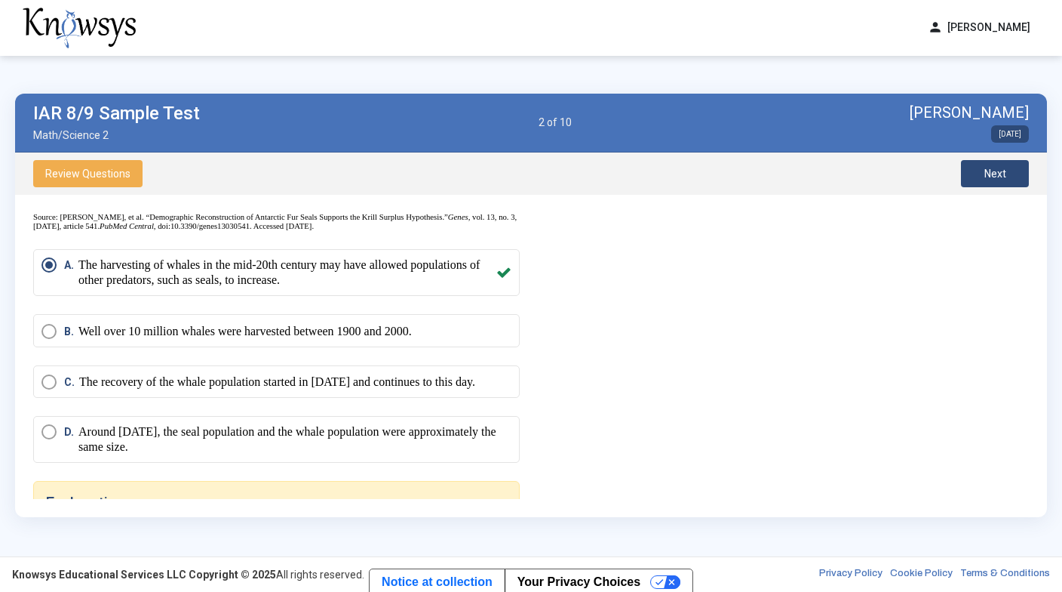
scroll to position [630, 0]
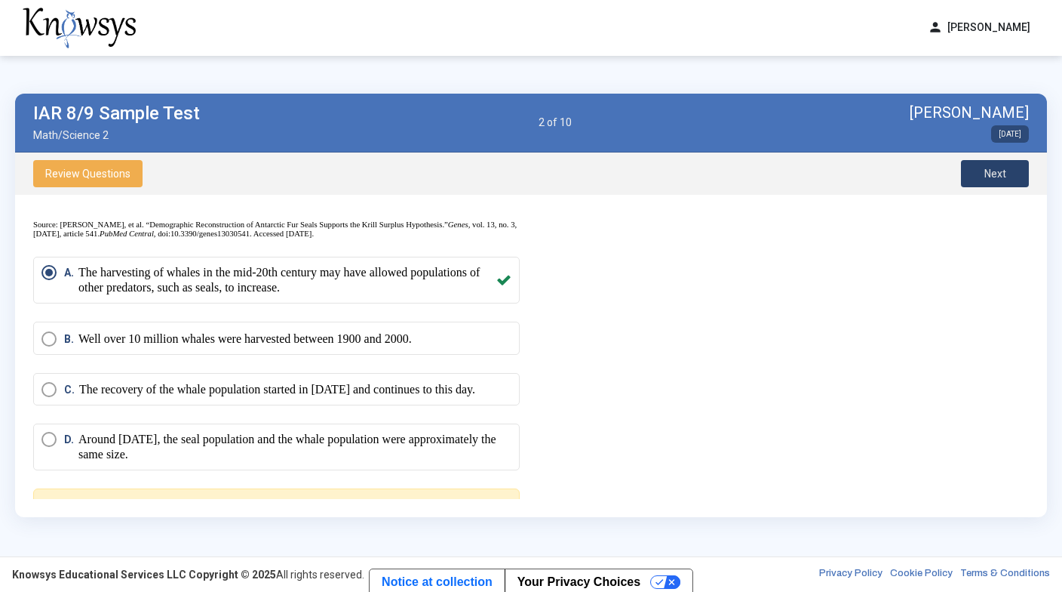
click at [1008, 163] on button "Next" at bounding box center [995, 173] width 68 height 27
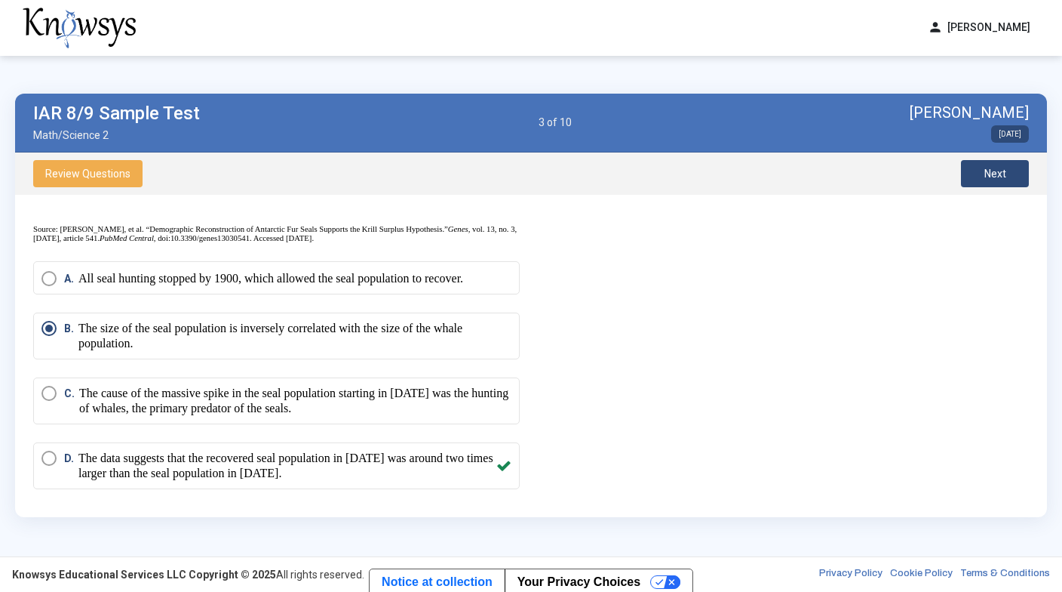
scroll to position [614, 0]
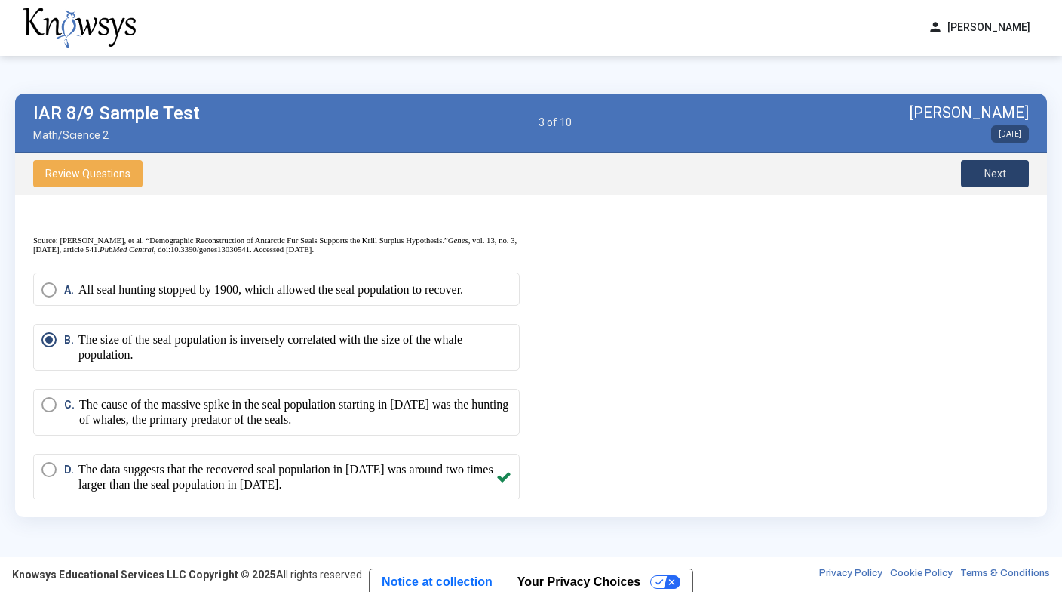
click at [991, 169] on span "Next" at bounding box center [996, 173] width 22 height 12
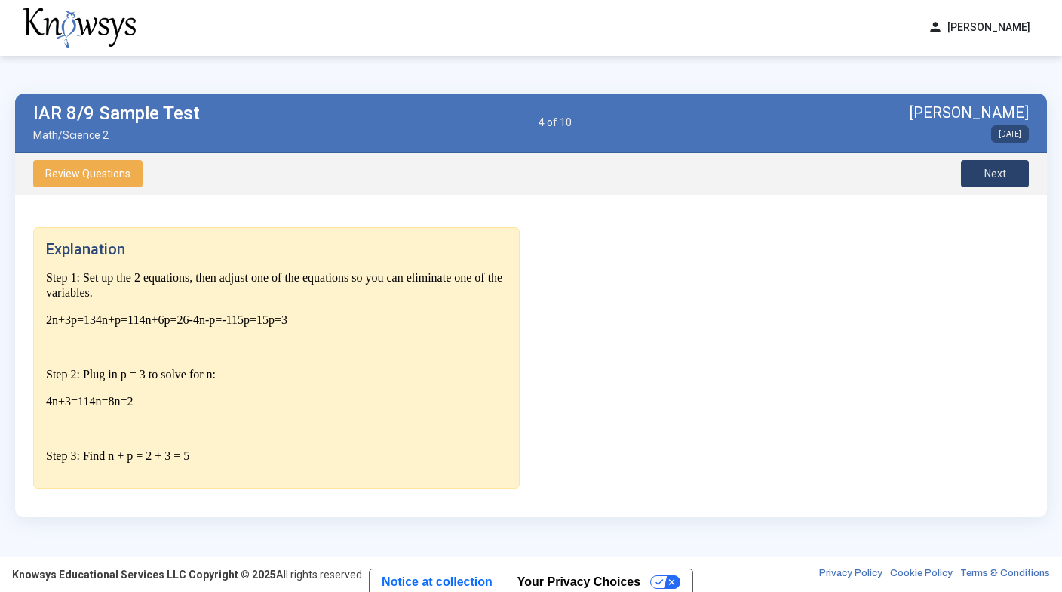
click at [991, 169] on span "Next" at bounding box center [996, 173] width 22 height 12
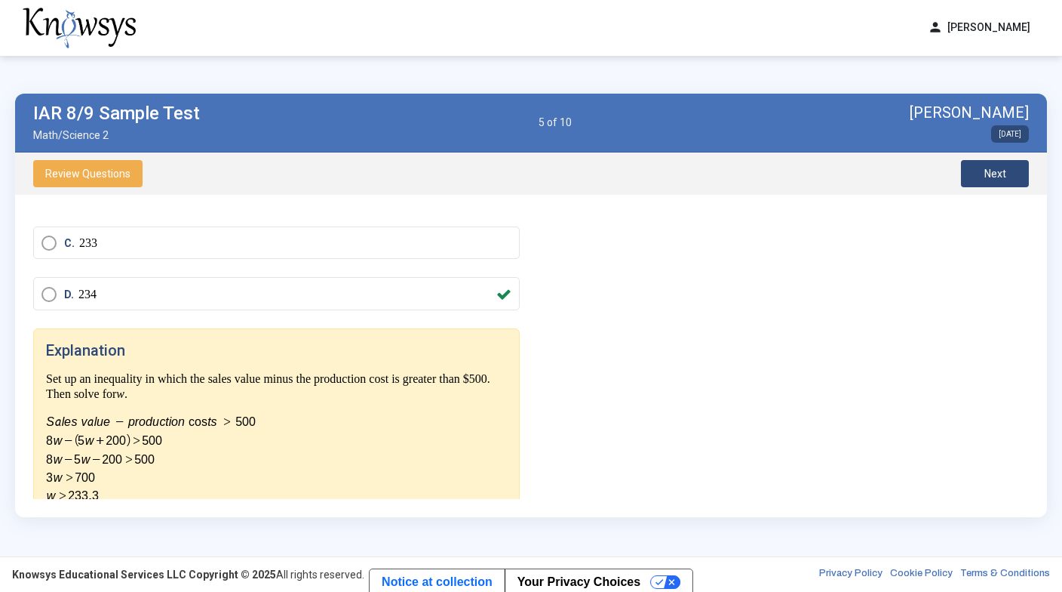
scroll to position [185, 0]
click at [986, 177] on span "Next" at bounding box center [996, 173] width 22 height 12
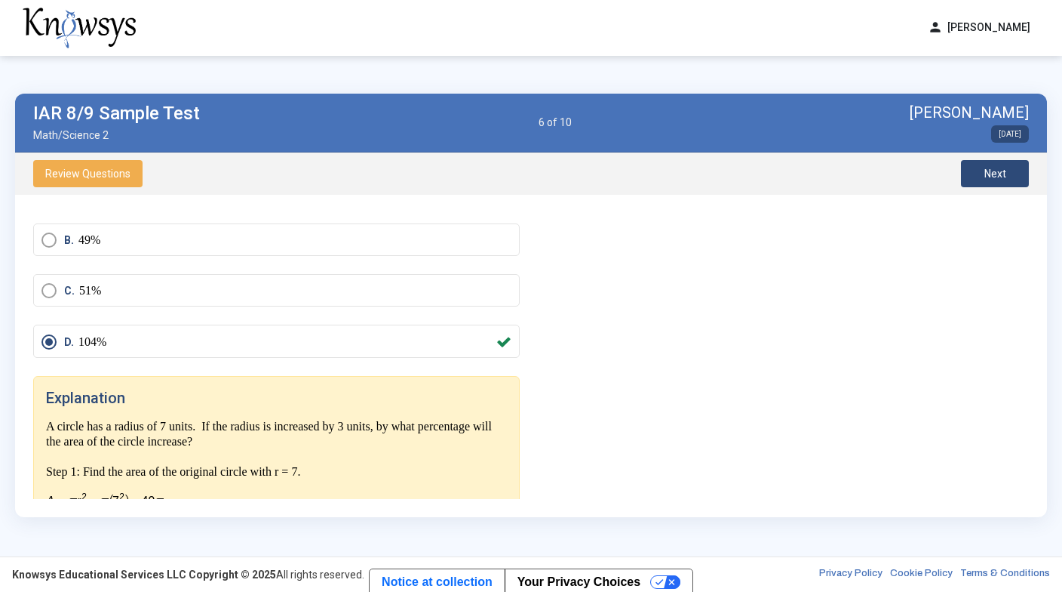
scroll to position [123, 0]
click at [986, 173] on span "Next" at bounding box center [996, 173] width 22 height 12
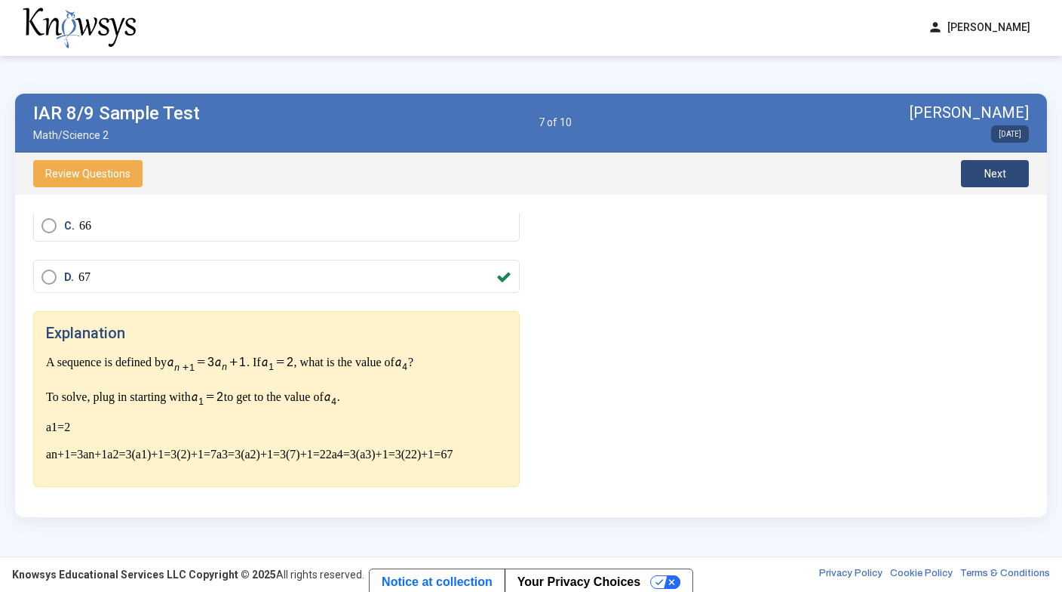
scroll to position [186, 0]
click at [992, 180] on button "Next" at bounding box center [995, 173] width 68 height 27
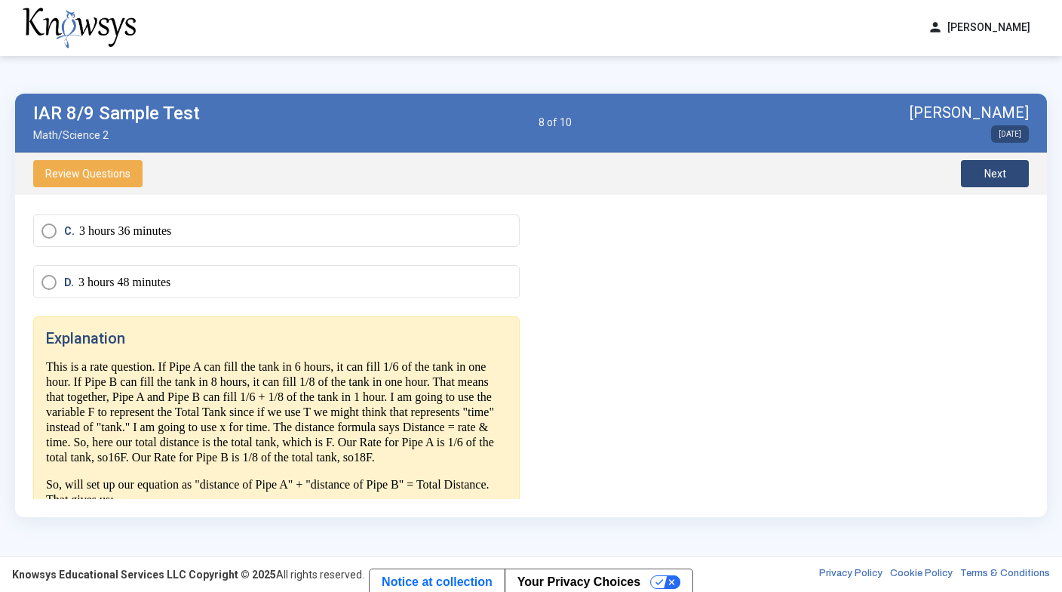
scroll to position [182, 0]
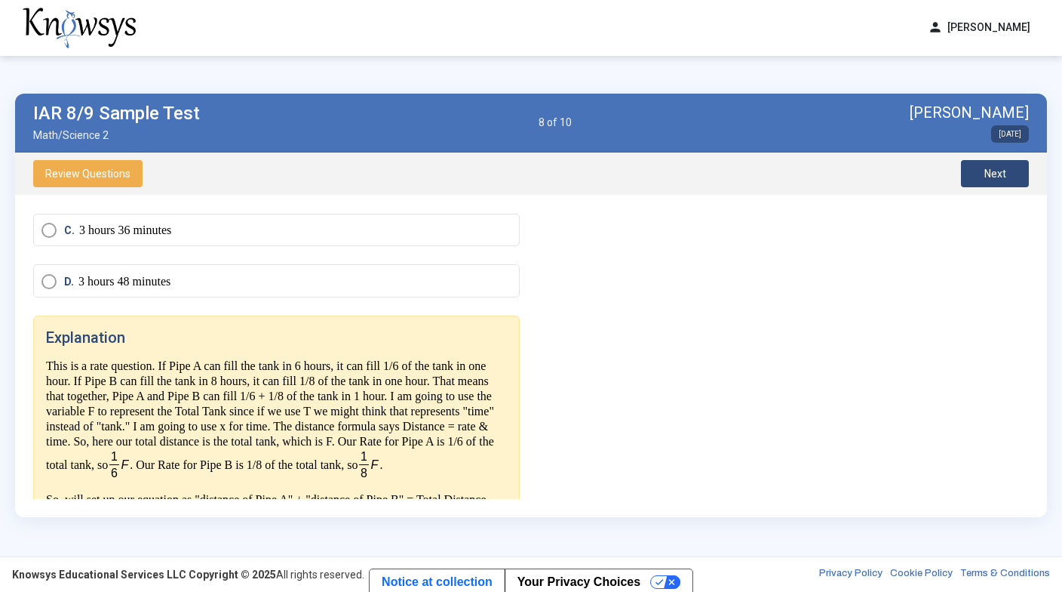
click at [994, 179] on button "Next" at bounding box center [995, 173] width 68 height 27
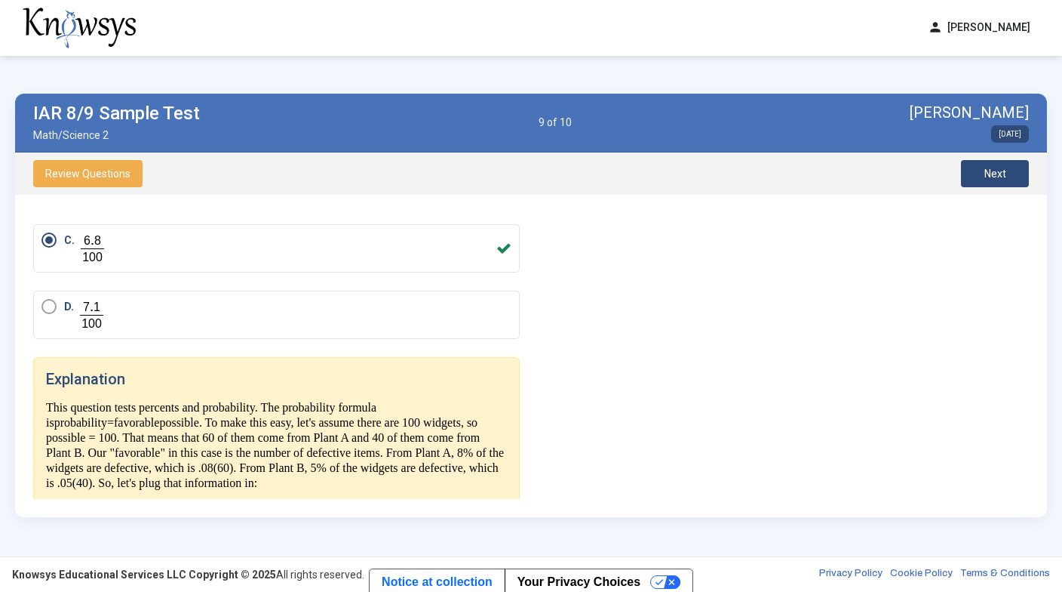
scroll to position [279, 0]
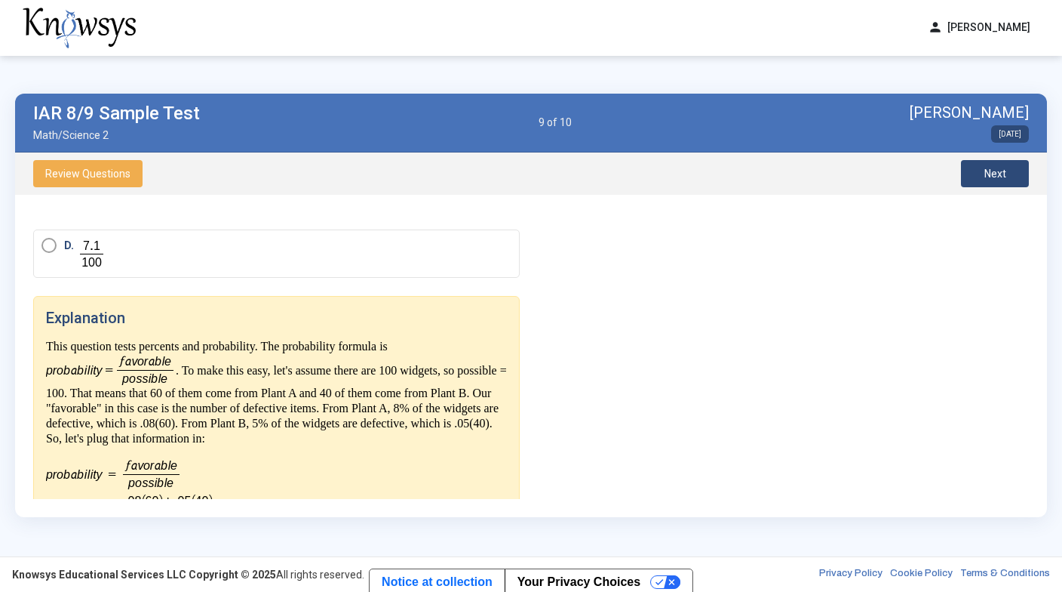
click at [1008, 176] on button "Next" at bounding box center [995, 173] width 68 height 27
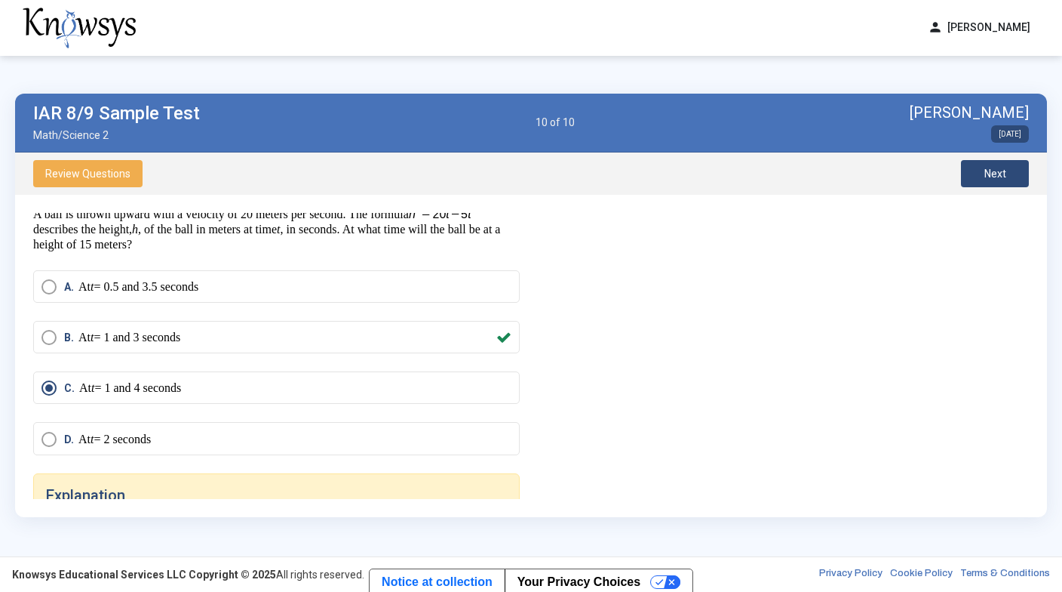
scroll to position [38, 0]
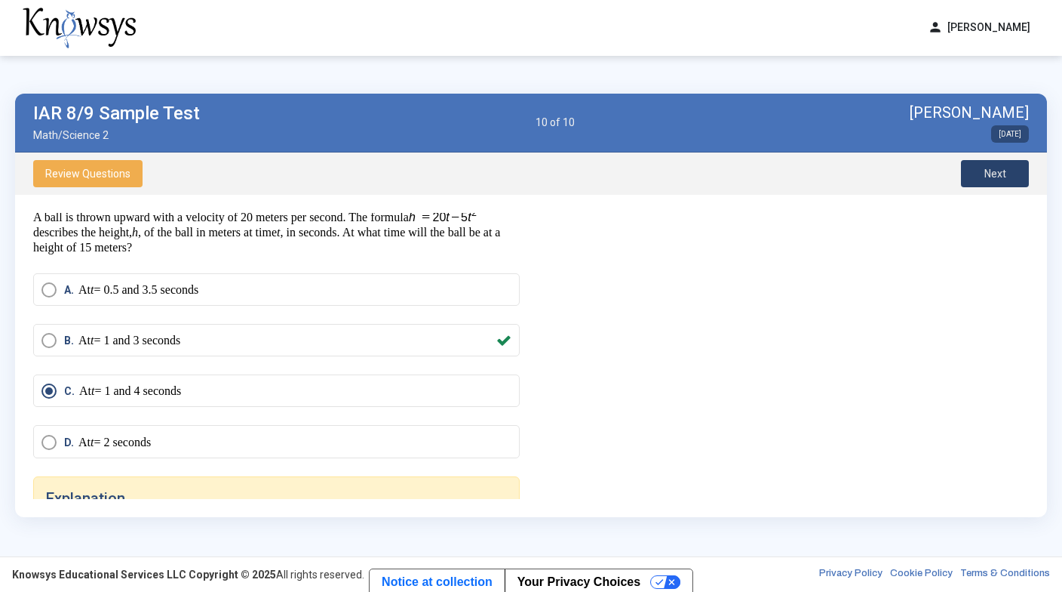
click at [975, 175] on button "Next" at bounding box center [995, 173] width 68 height 27
